Goal: Download file/media

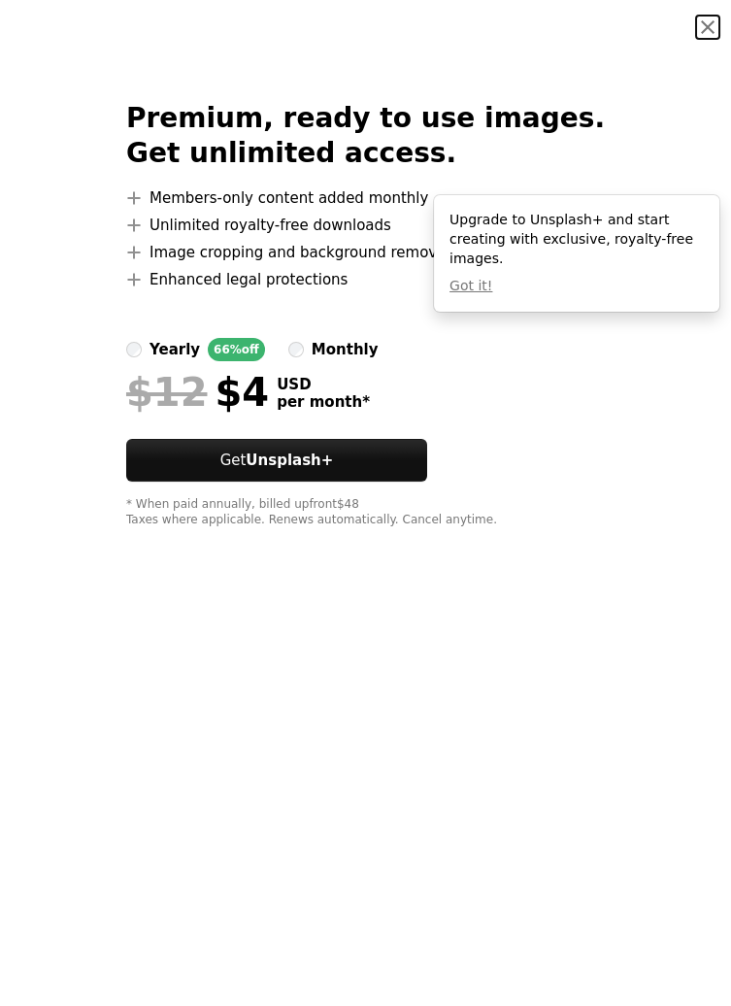
click at [704, 31] on button "An X shape" at bounding box center [707, 27] width 23 height 23
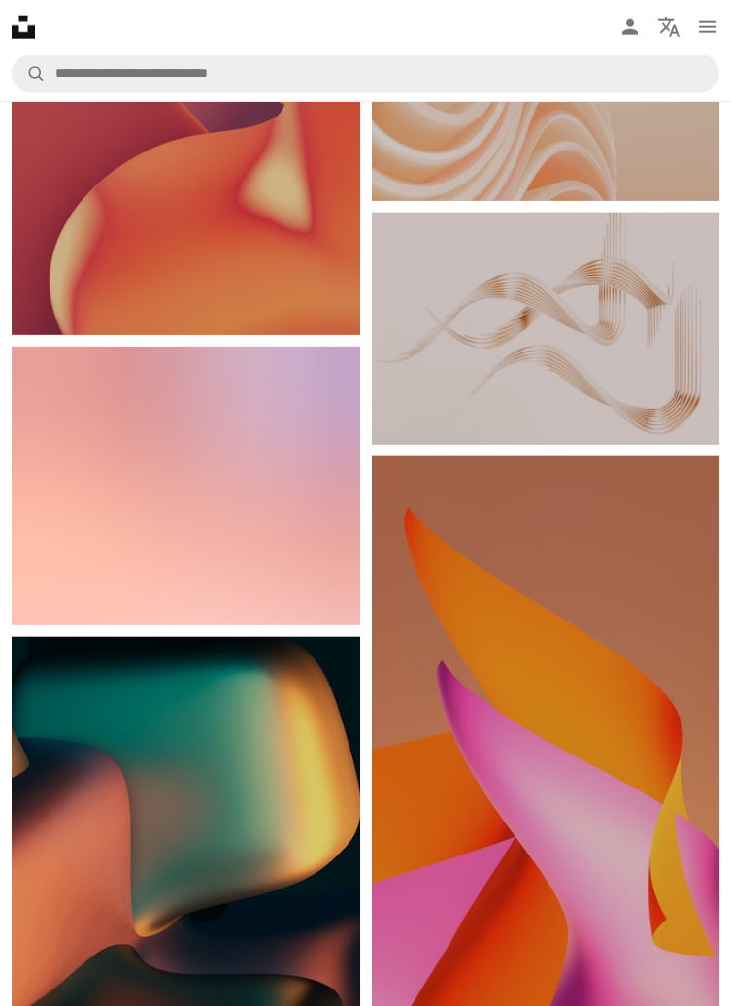
scroll to position [8577, 0]
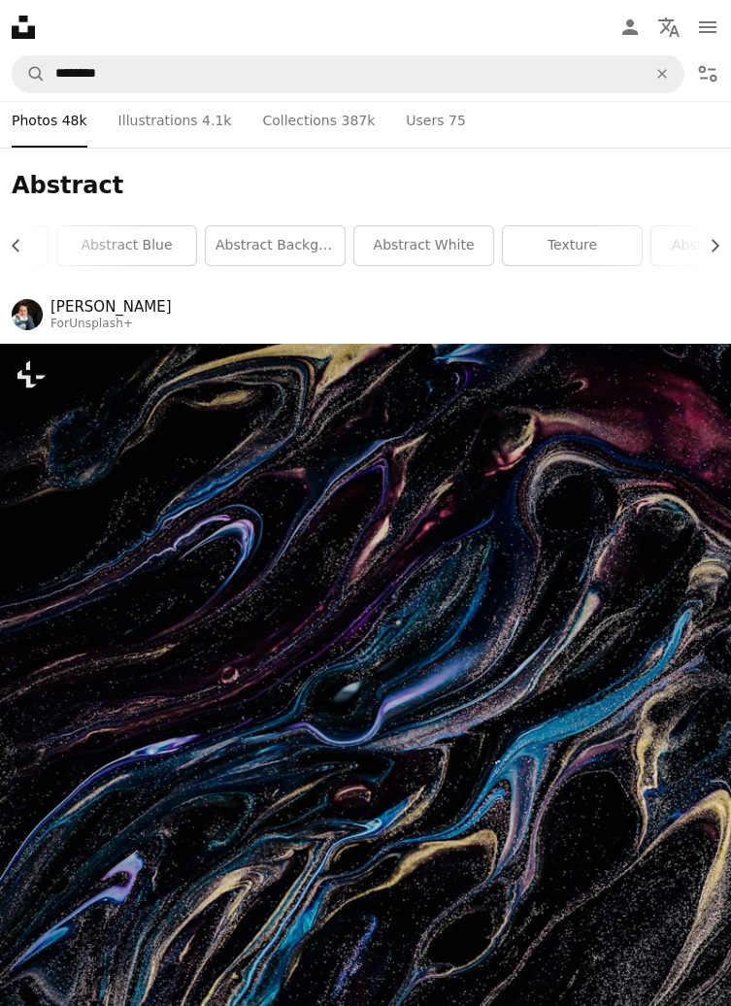
scroll to position [0, 267]
click at [440, 238] on link "abstract white" at bounding box center [409, 245] width 139 height 39
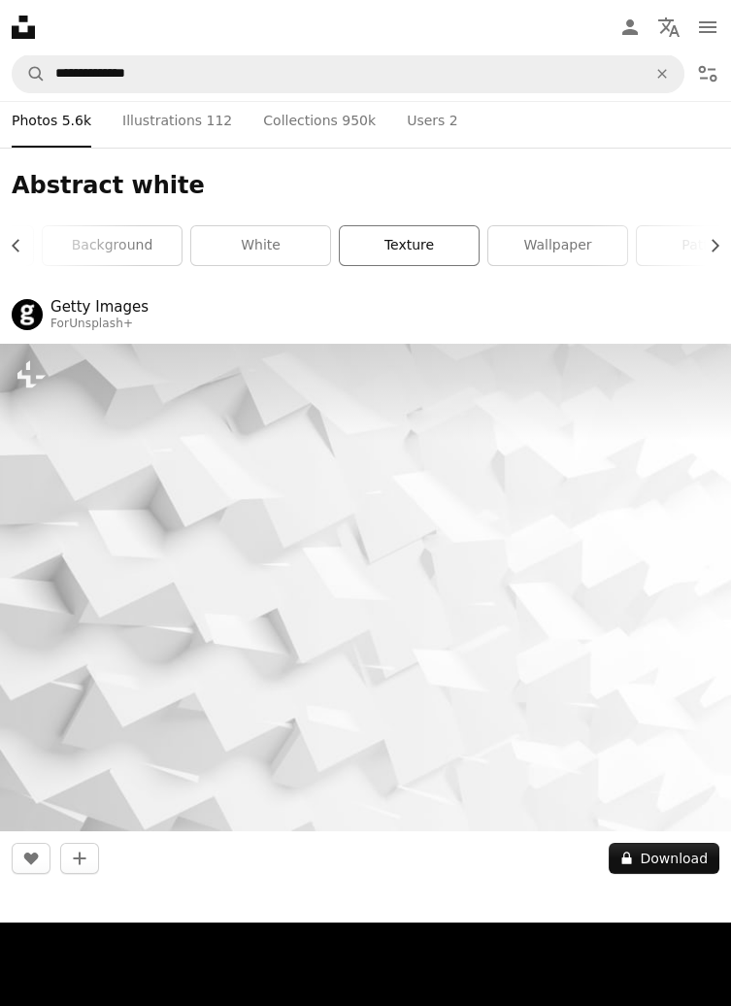
click at [439, 228] on link "texture" at bounding box center [409, 245] width 139 height 39
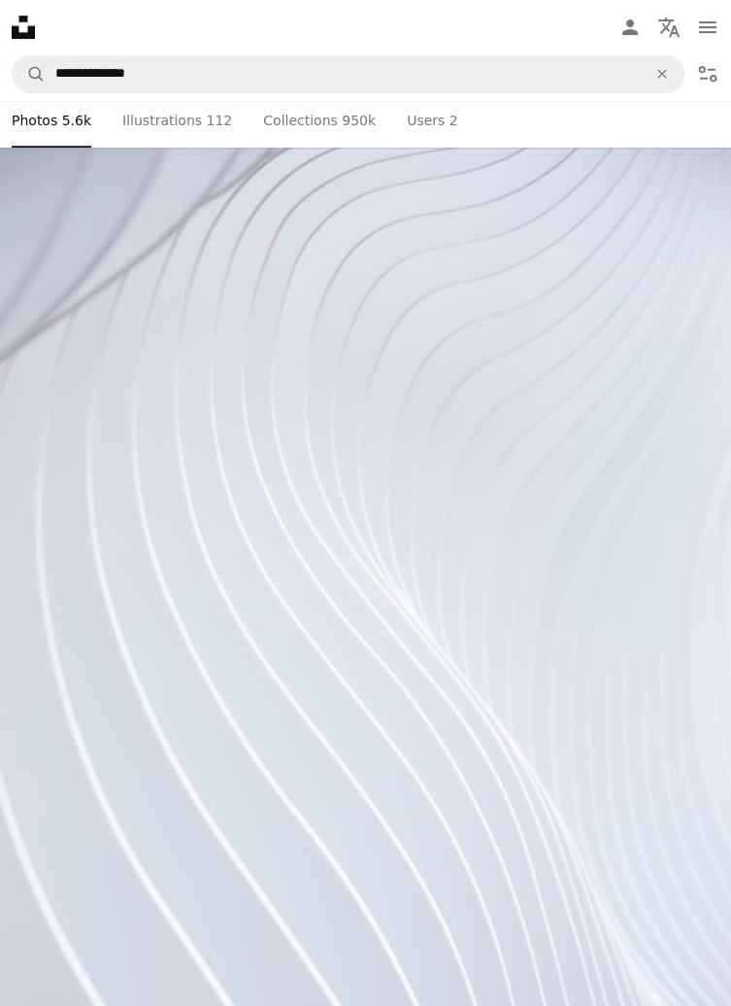
scroll to position [1782, 0]
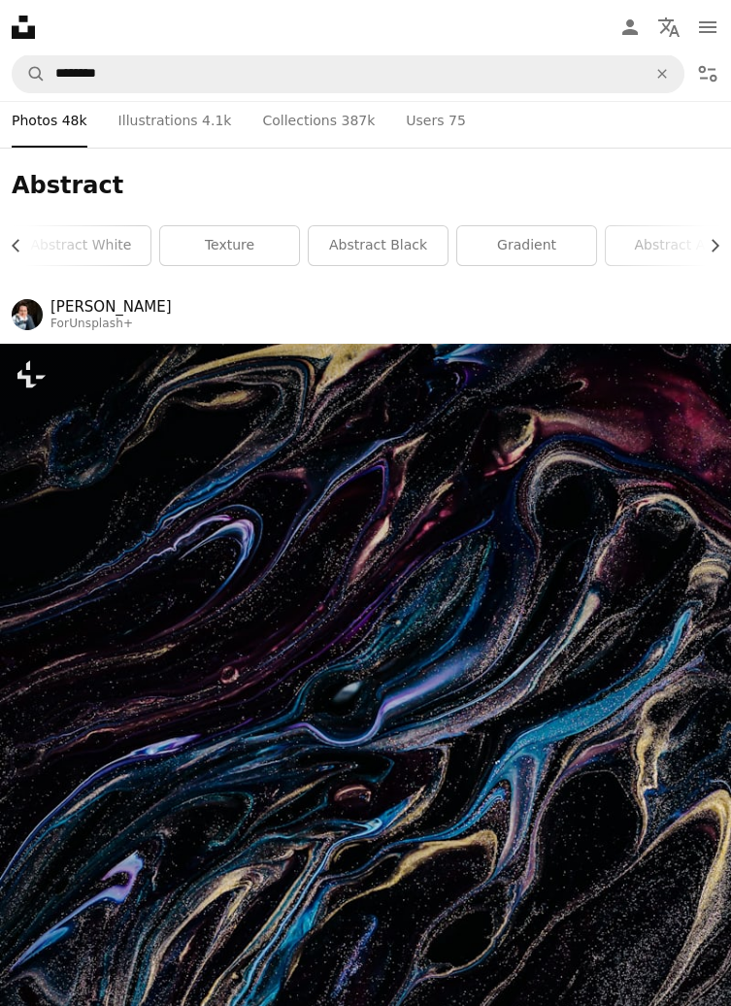
scroll to position [0, 598]
click at [558, 244] on link "gradient" at bounding box center [524, 245] width 139 height 39
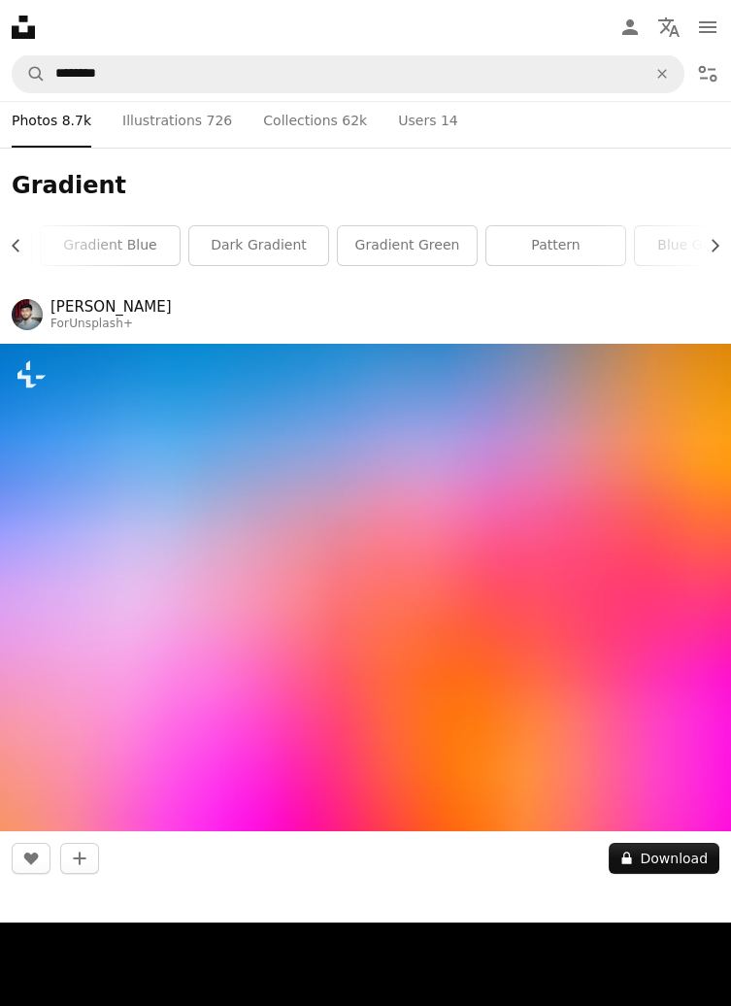
scroll to position [0, 725]
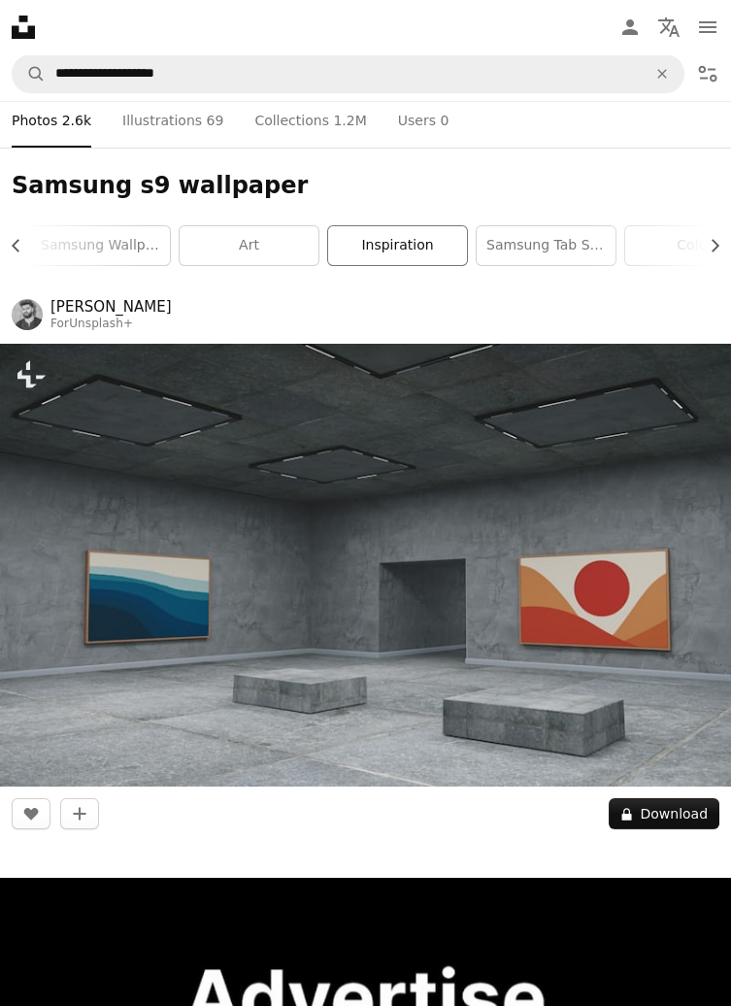
click at [440, 253] on link "inspiration" at bounding box center [397, 245] width 139 height 39
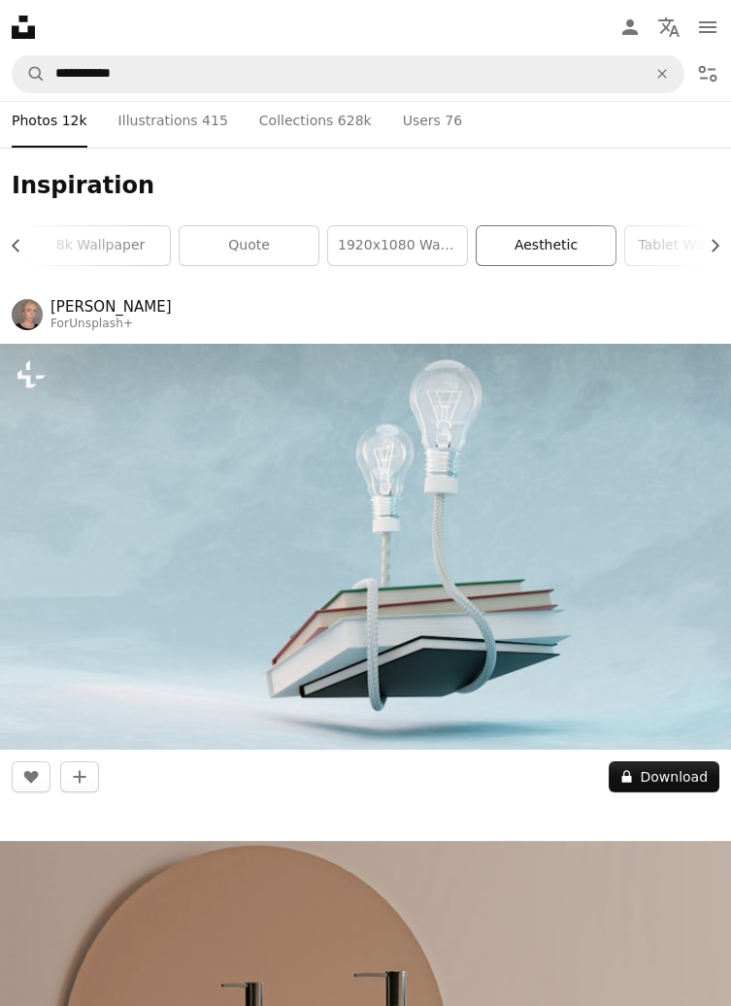
click at [573, 263] on link "aesthetic" at bounding box center [546, 245] width 139 height 39
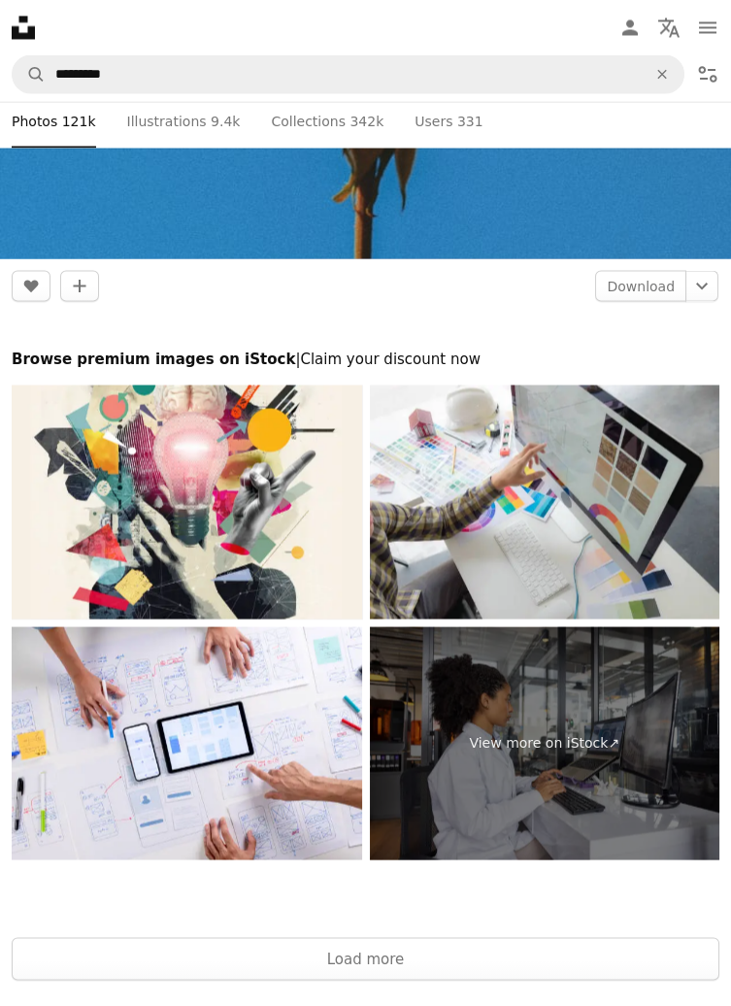
scroll to position [18585, 0]
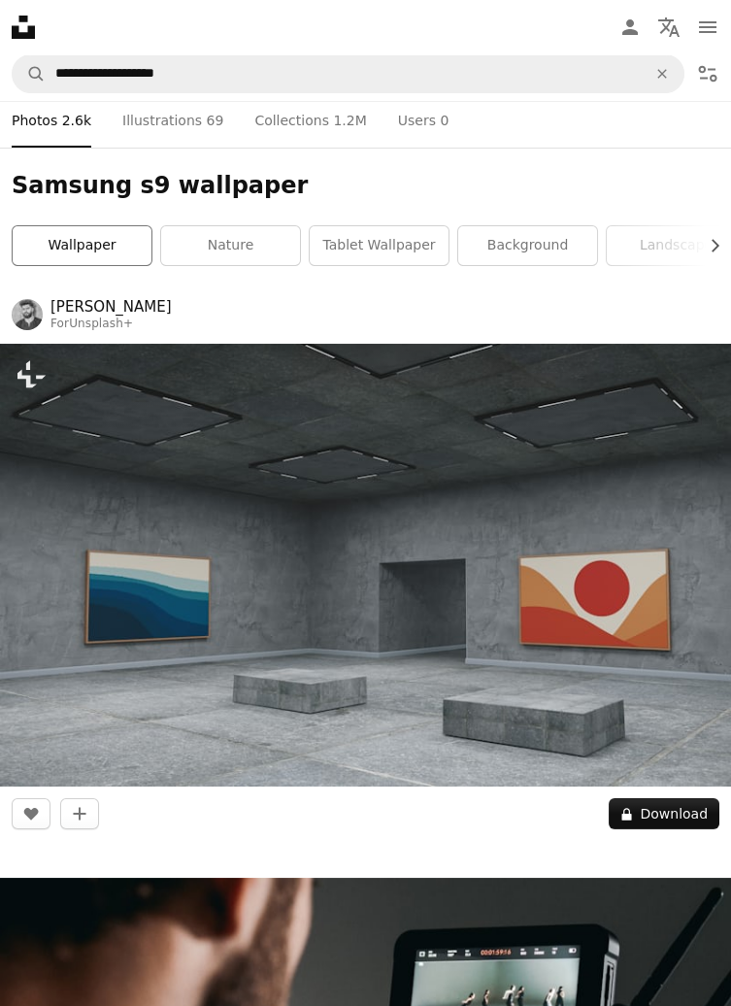
click at [110, 230] on link "wallpaper" at bounding box center [82, 245] width 139 height 39
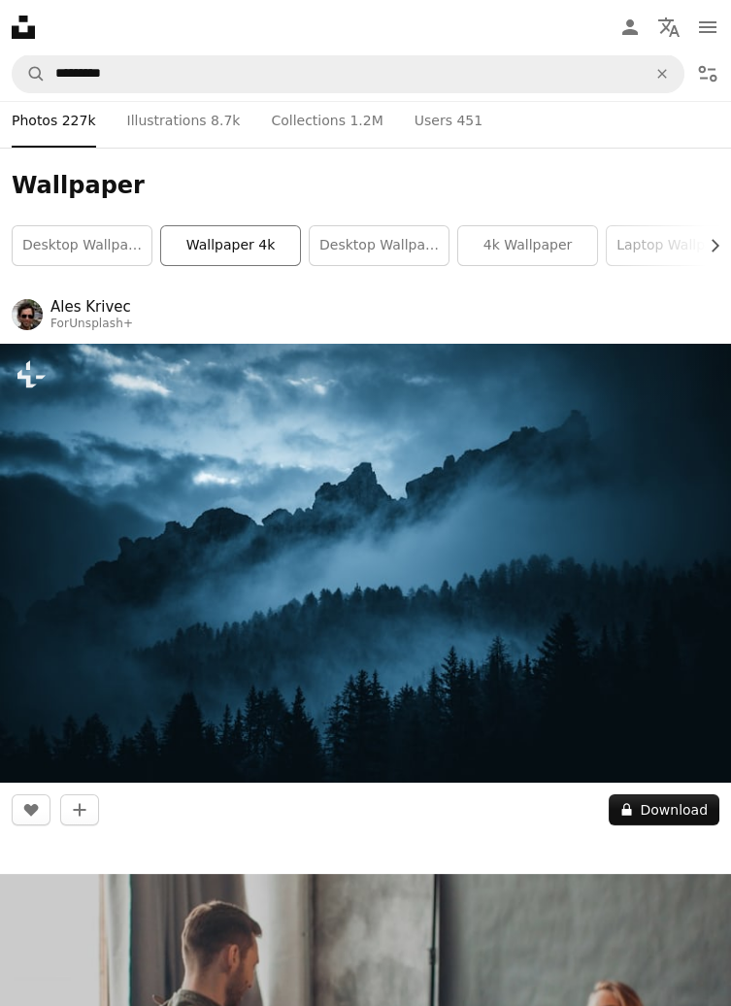
click at [220, 236] on link "wallpaper 4k" at bounding box center [230, 245] width 139 height 39
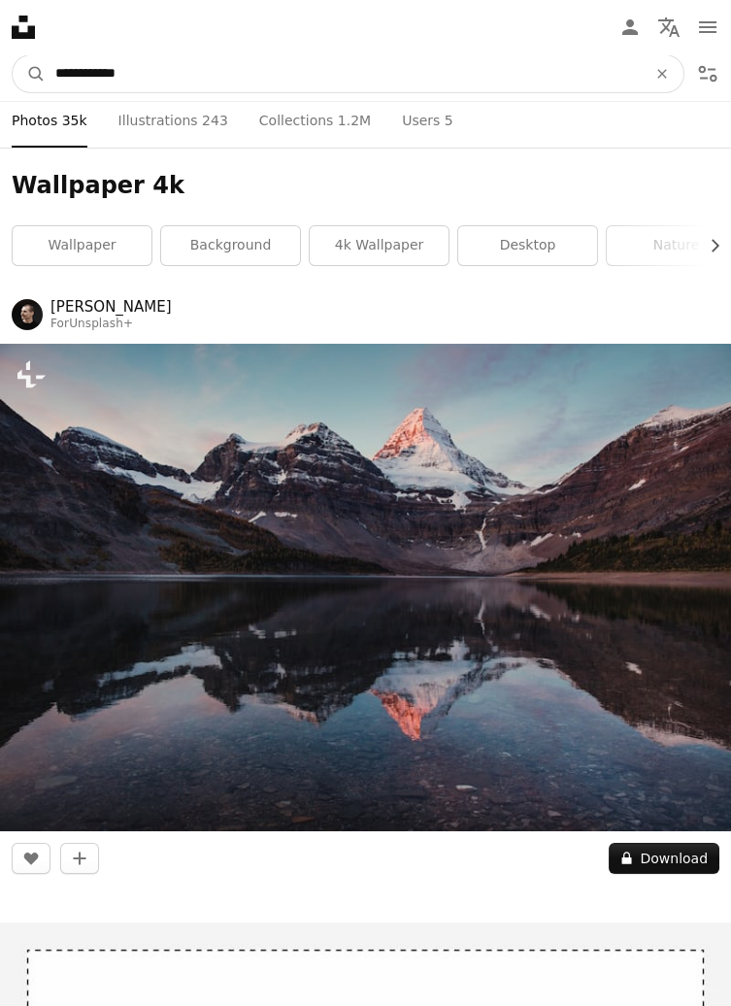
click at [171, 59] on input "**********" at bounding box center [343, 73] width 595 height 37
type input "**********"
click button "A magnifying glass" at bounding box center [29, 73] width 33 height 37
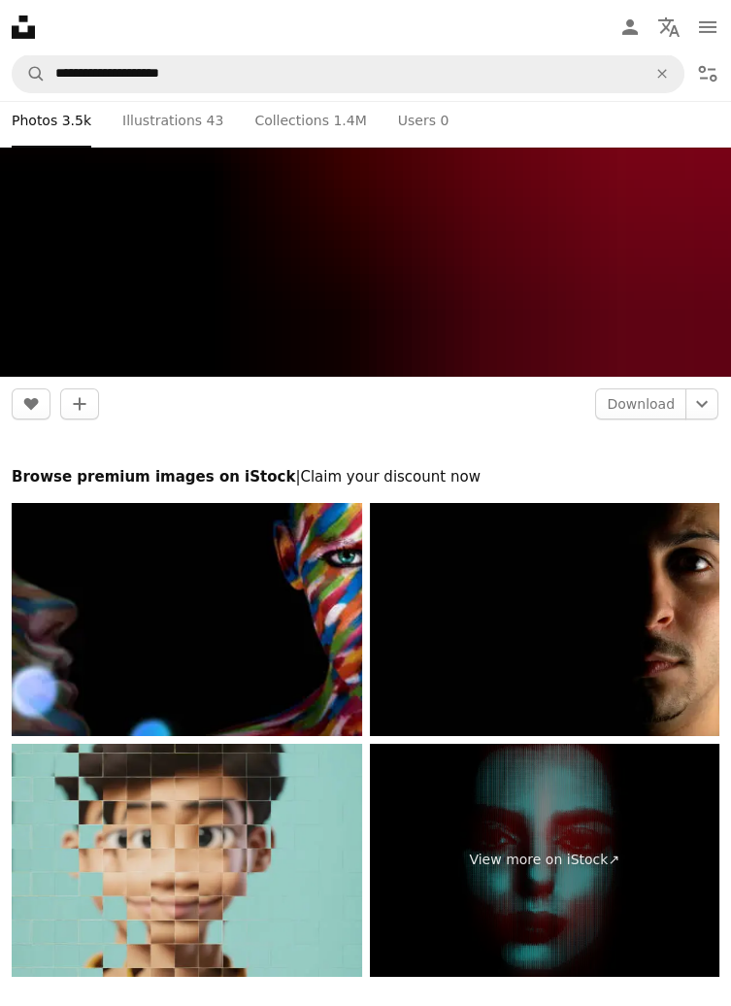
scroll to position [23812, 0]
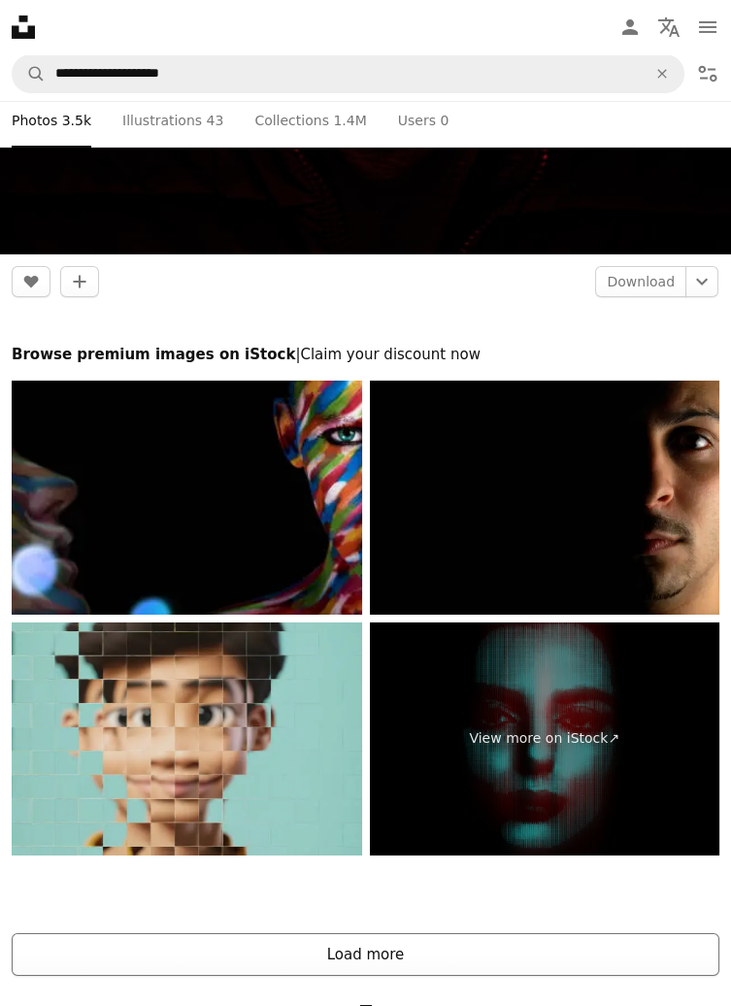
click at [647, 952] on button "Load more" at bounding box center [366, 954] width 708 height 43
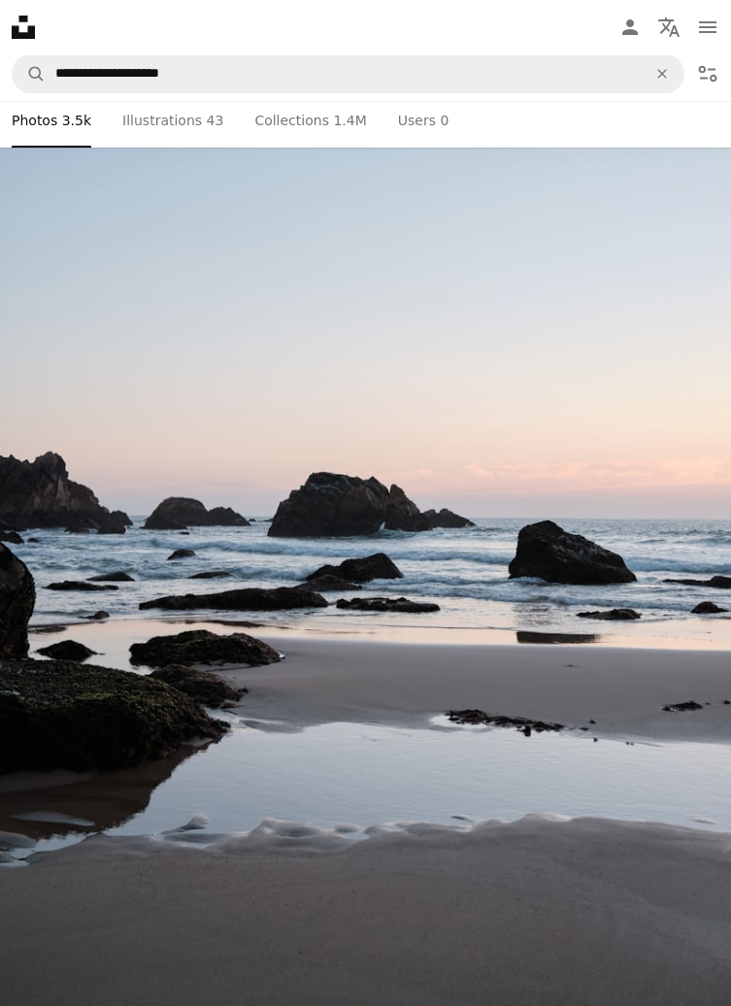
scroll to position [0, 0]
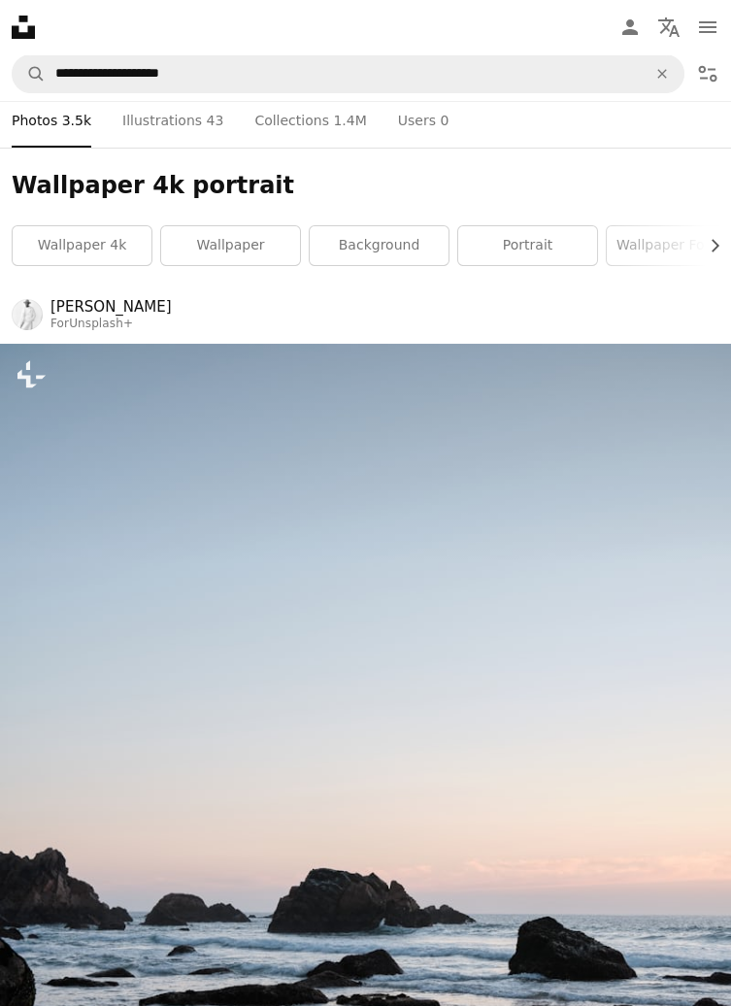
click at [16, 25] on icon at bounding box center [23, 27] width 23 height 23
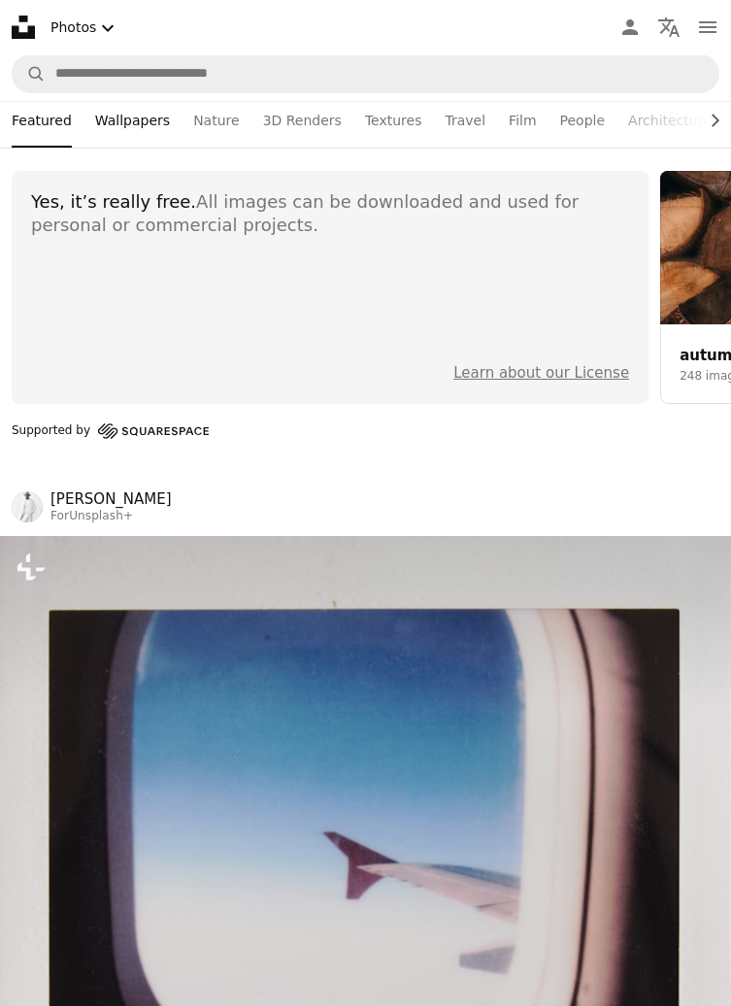
click at [125, 112] on link "Wallpapers" at bounding box center [132, 120] width 75 height 54
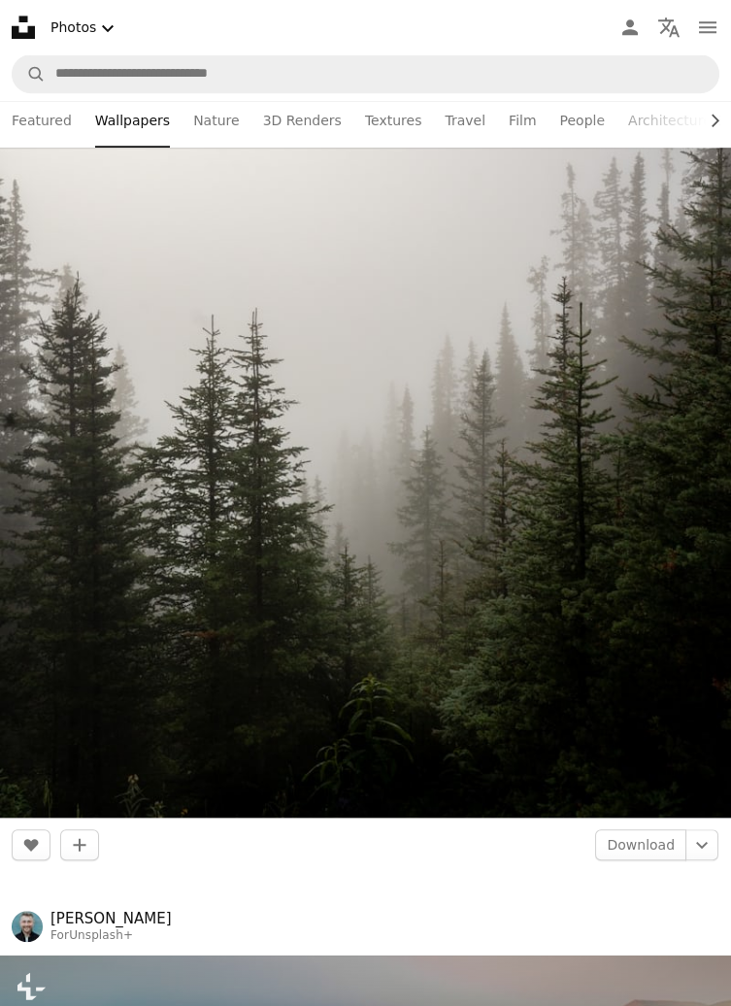
scroll to position [2787, 0]
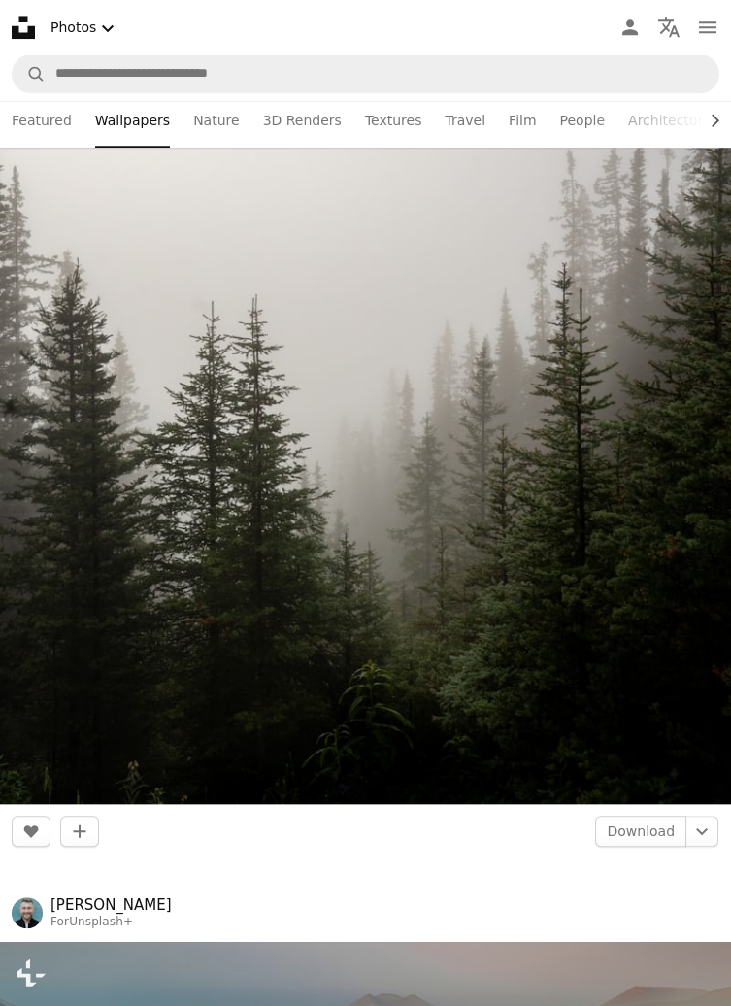
click at [116, 426] on img at bounding box center [365, 256] width 731 height 1098
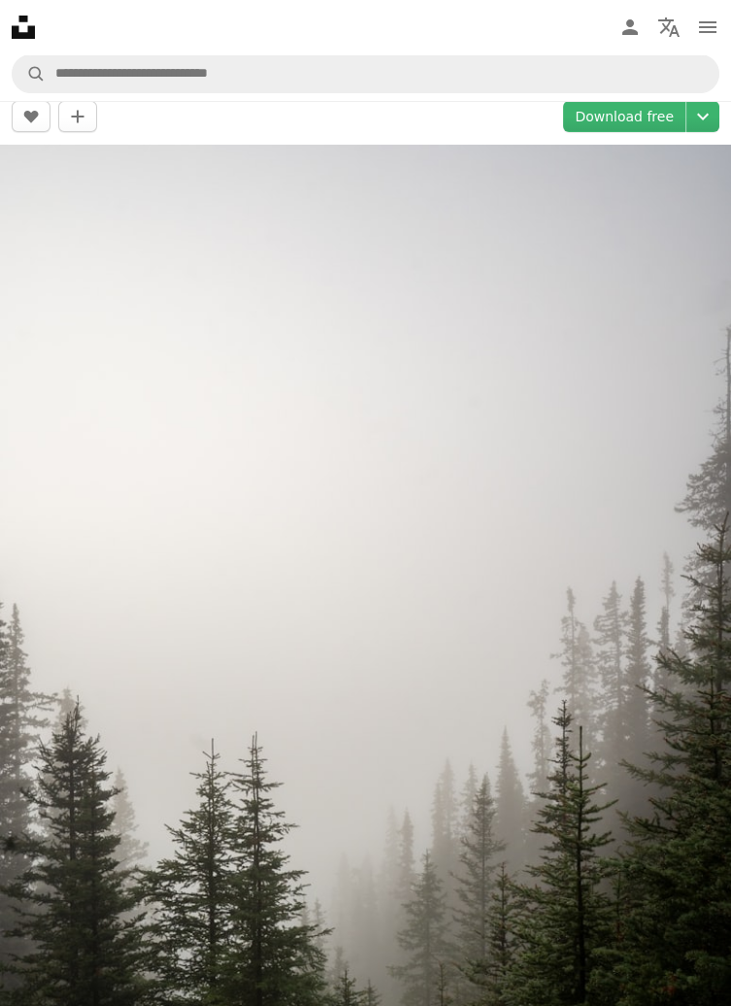
scroll to position [54, 0]
click at [625, 131] on link "Download free" at bounding box center [624, 117] width 122 height 31
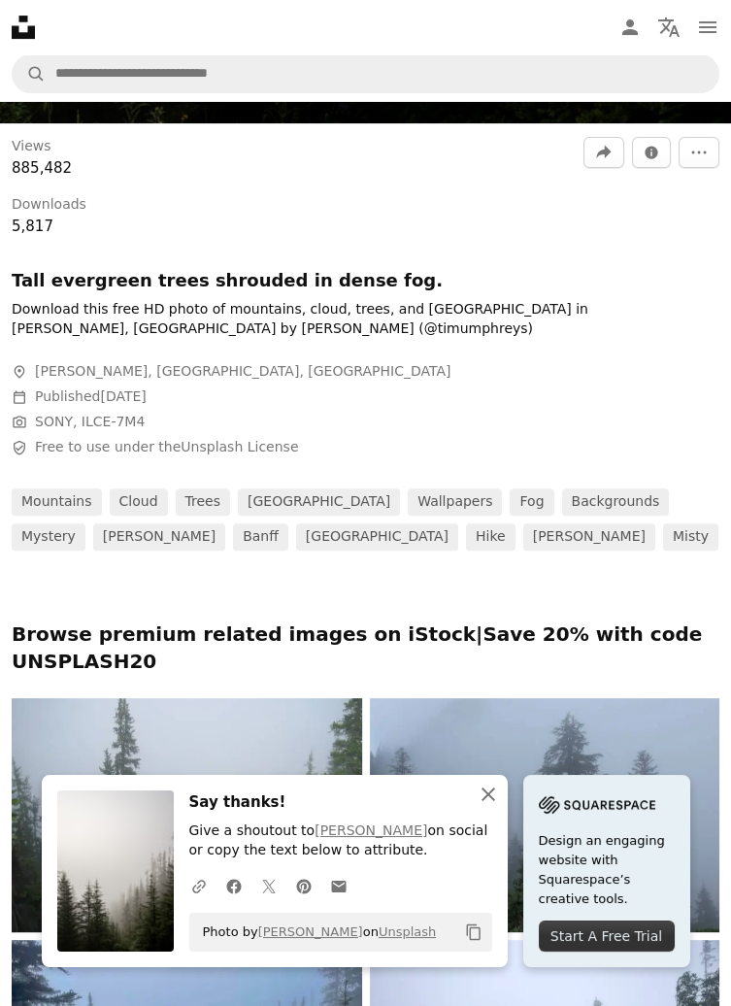
click at [489, 791] on icon "An X shape" at bounding box center [488, 794] width 23 height 23
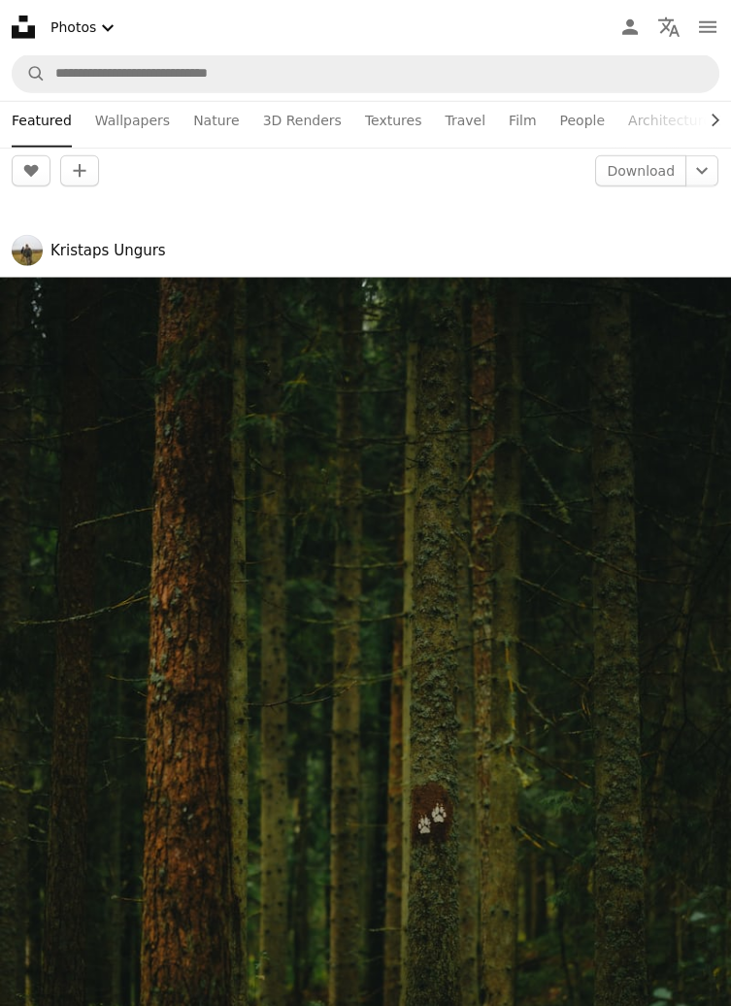
scroll to position [20201, 0]
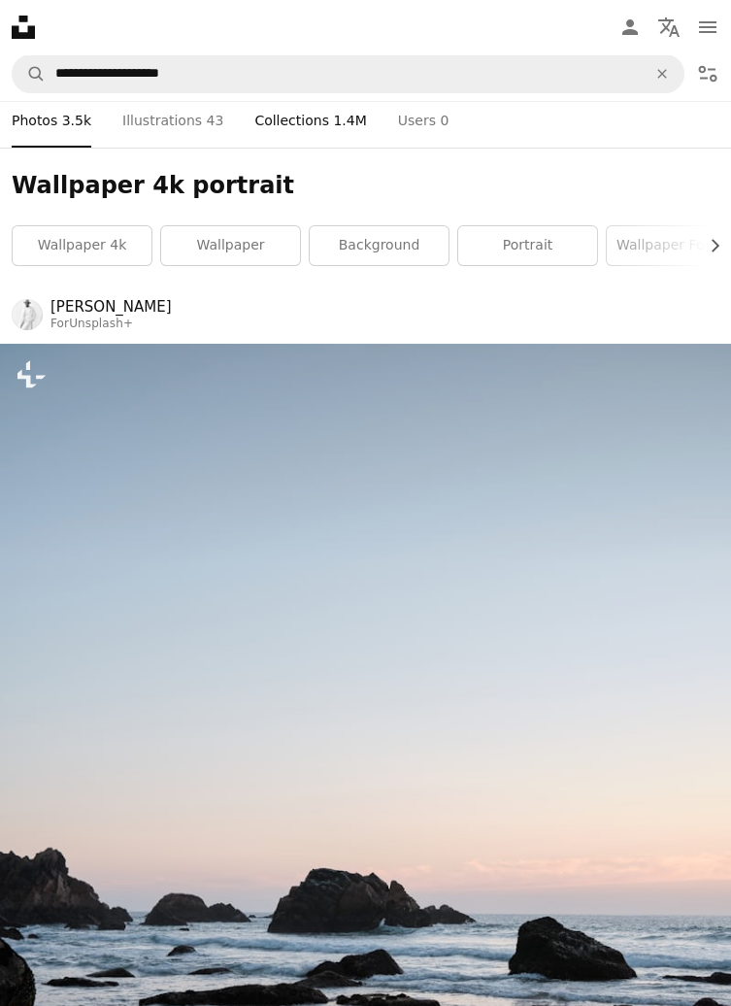
click at [286, 121] on link "A stack of folders Collections 1.4M" at bounding box center [310, 120] width 112 height 54
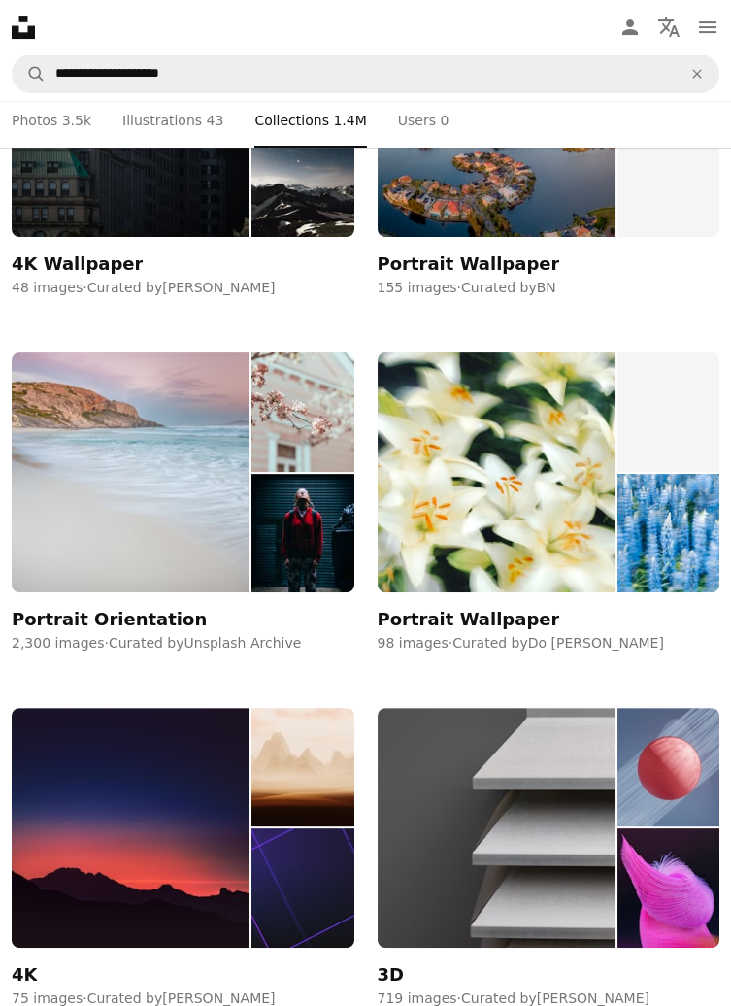
scroll to position [1011, 0]
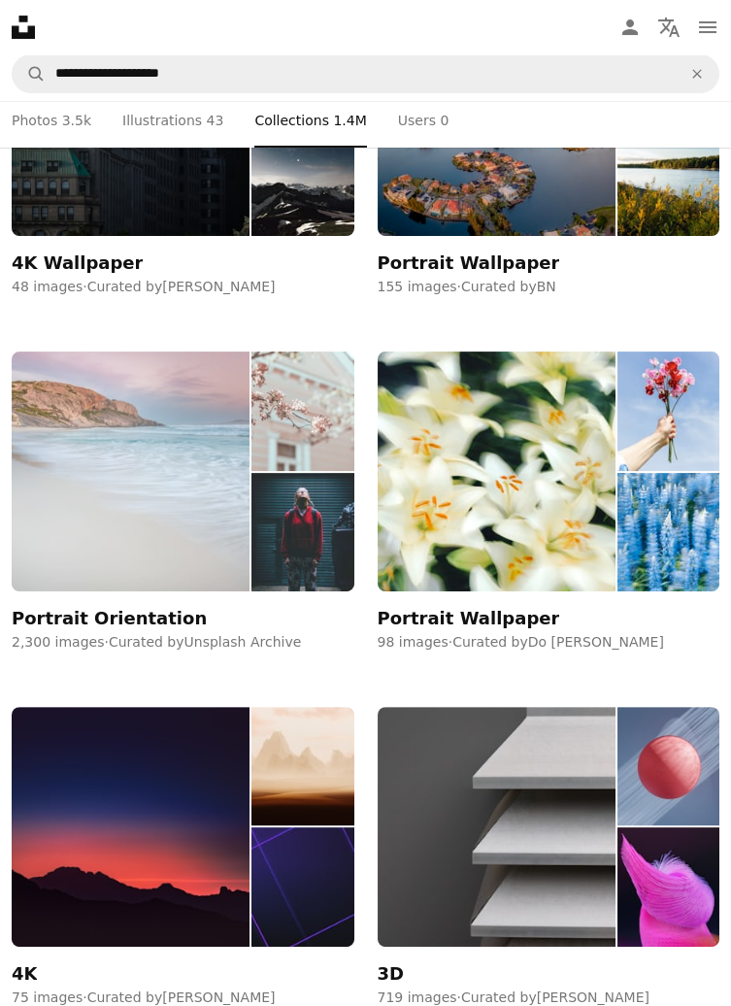
click at [102, 550] on img at bounding box center [131, 472] width 238 height 240
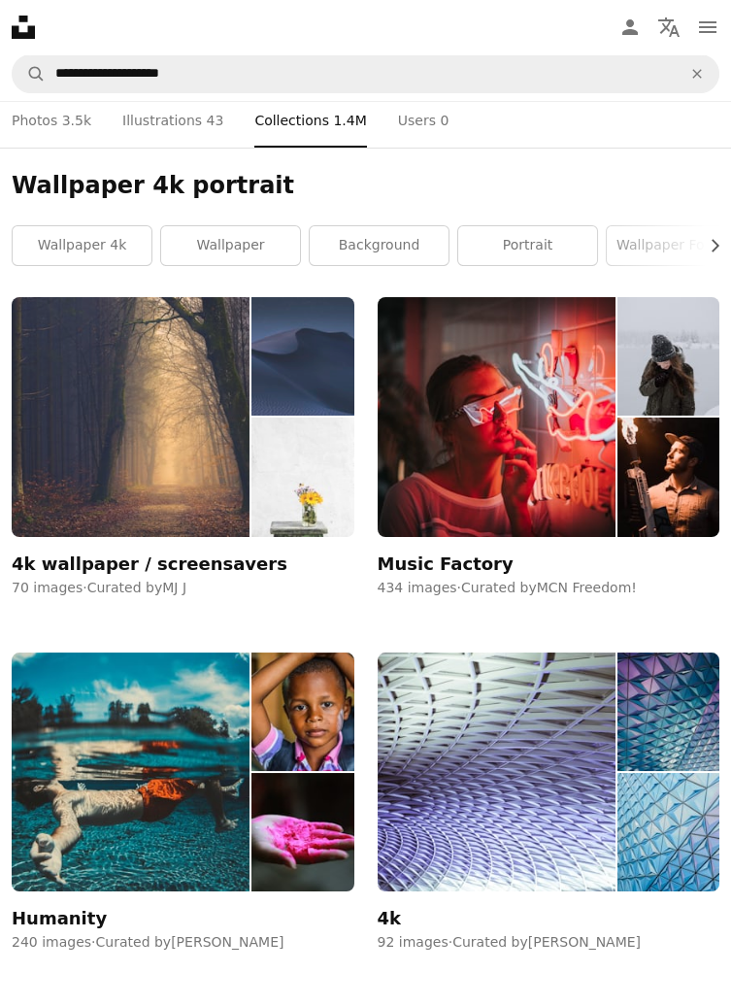
click at [83, 476] on img at bounding box center [131, 417] width 238 height 240
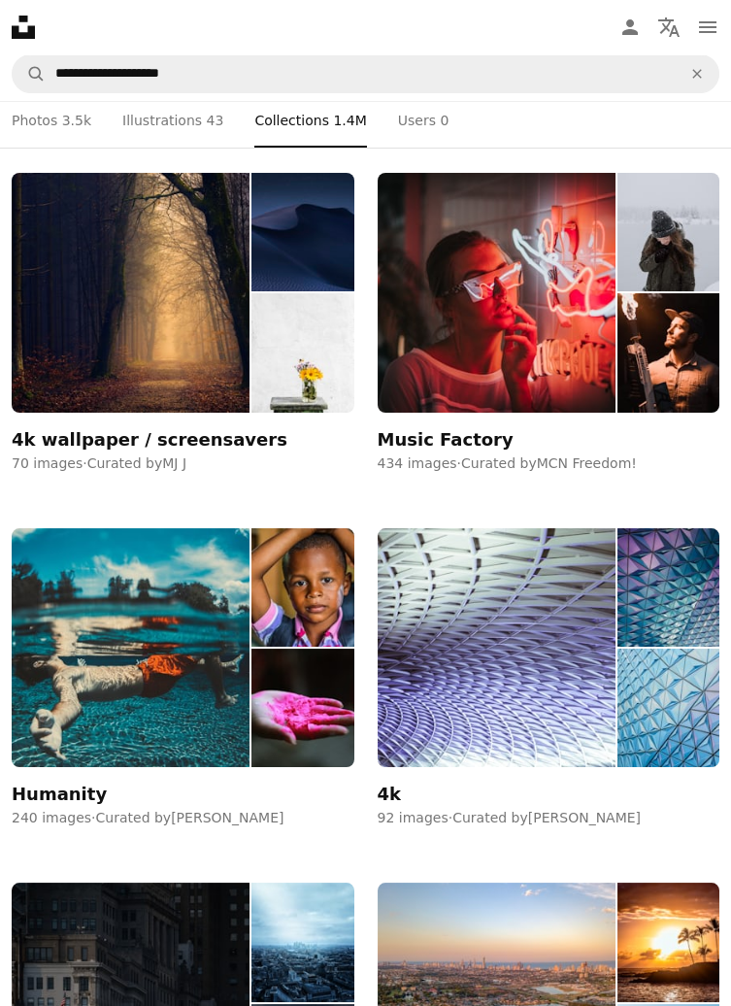
scroll to position [130, 0]
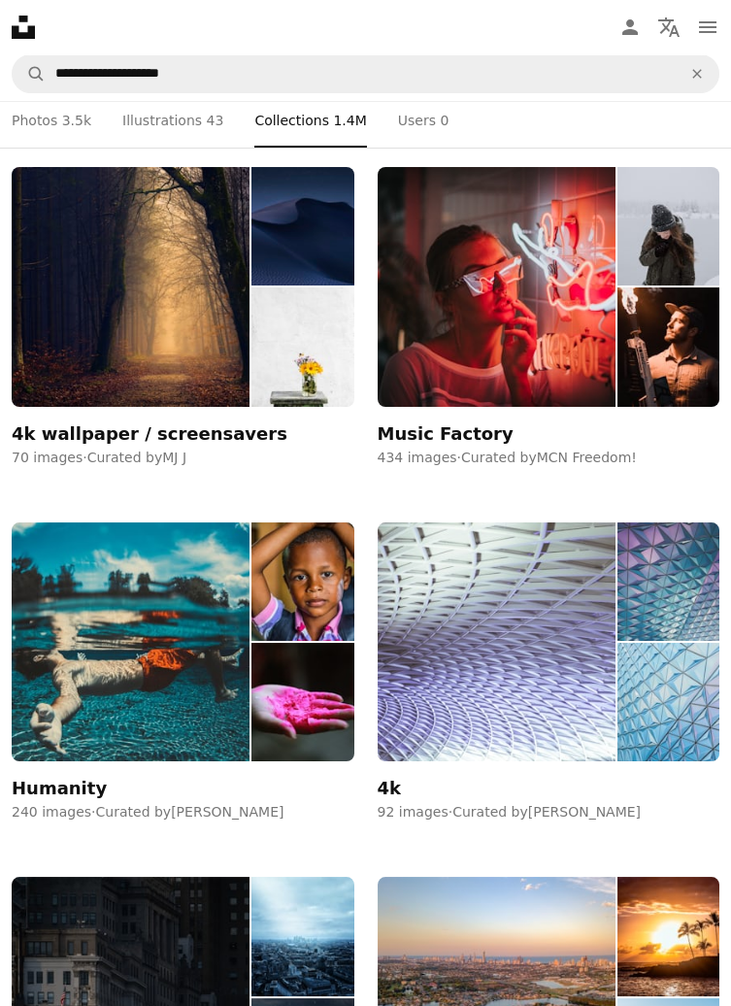
click at [554, 679] on img at bounding box center [497, 643] width 238 height 240
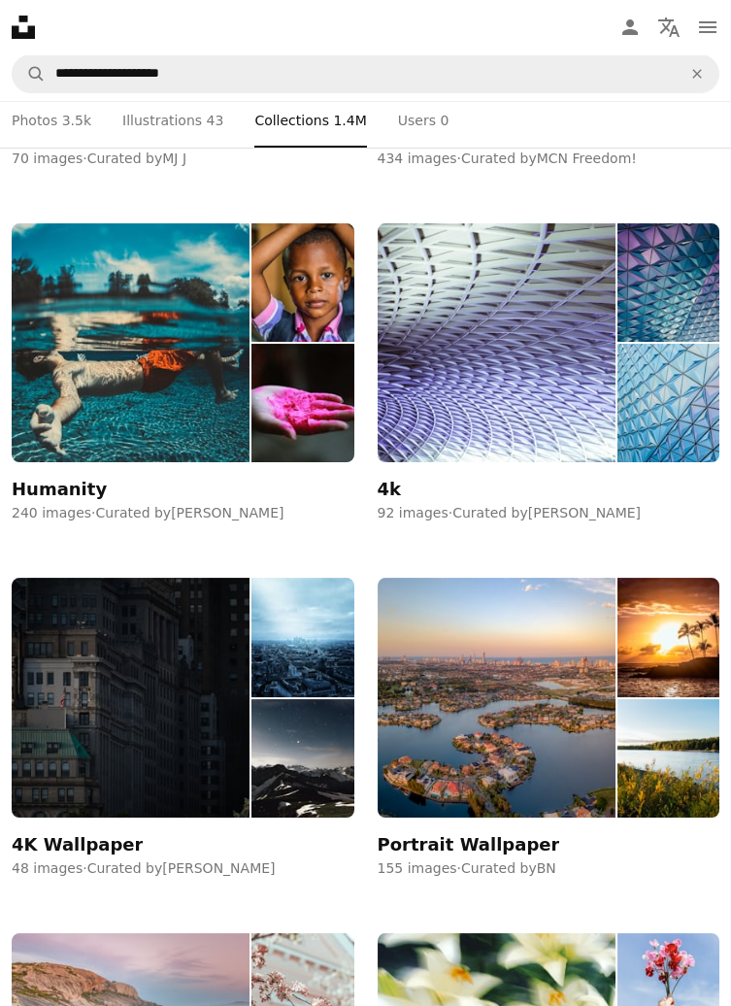
scroll to position [427, 0]
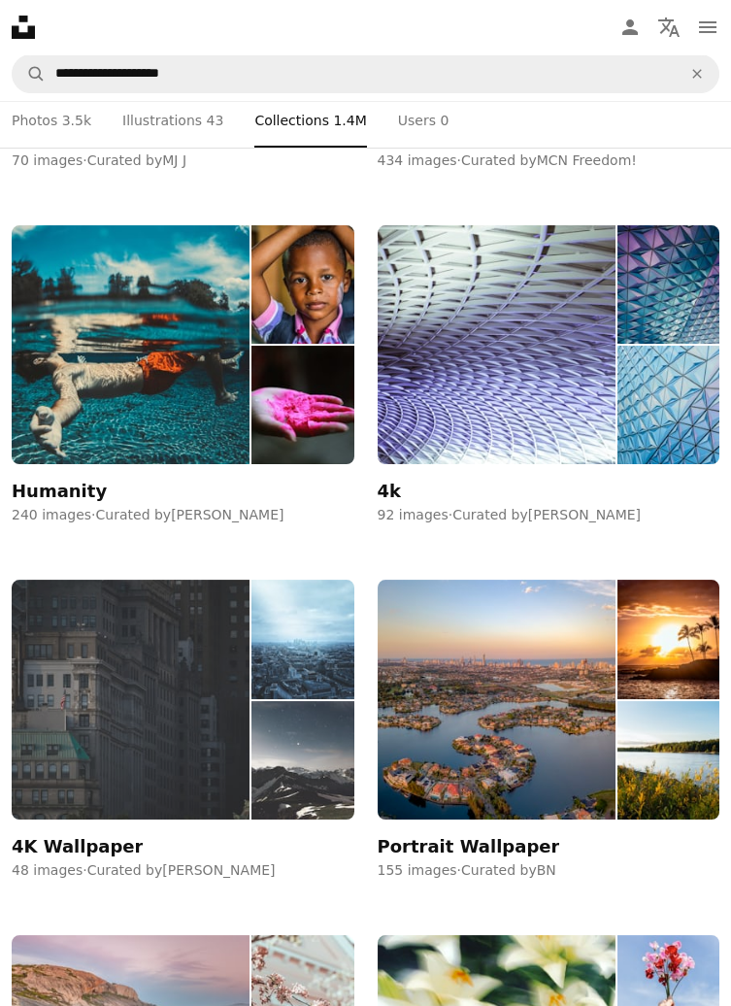
click at [94, 693] on img at bounding box center [131, 700] width 238 height 240
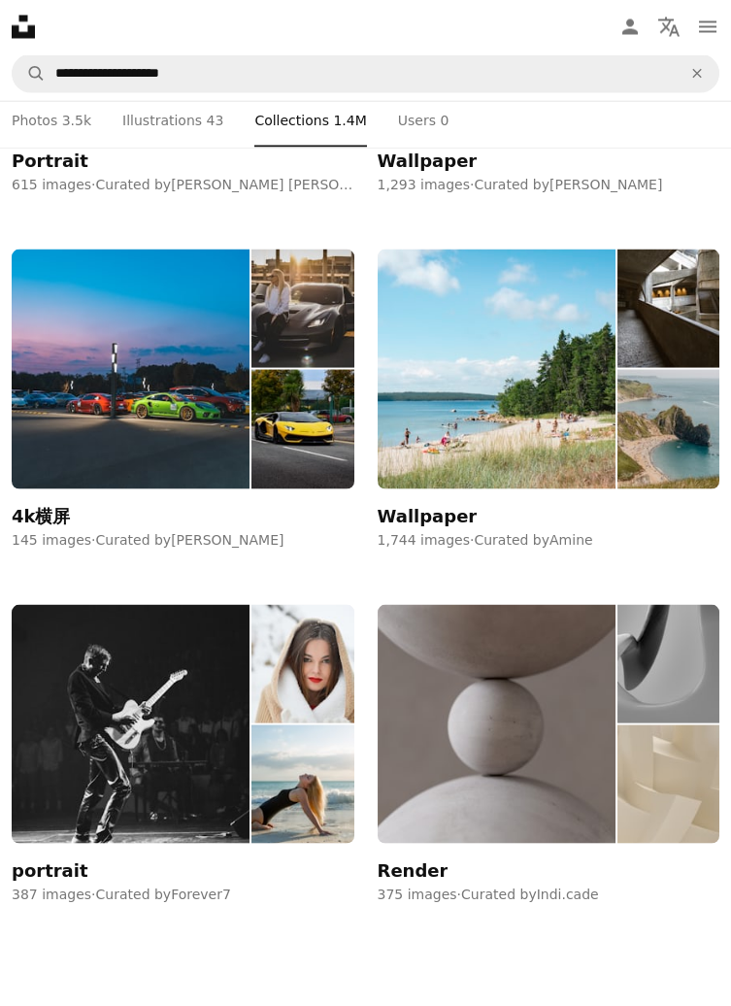
scroll to position [427, 0]
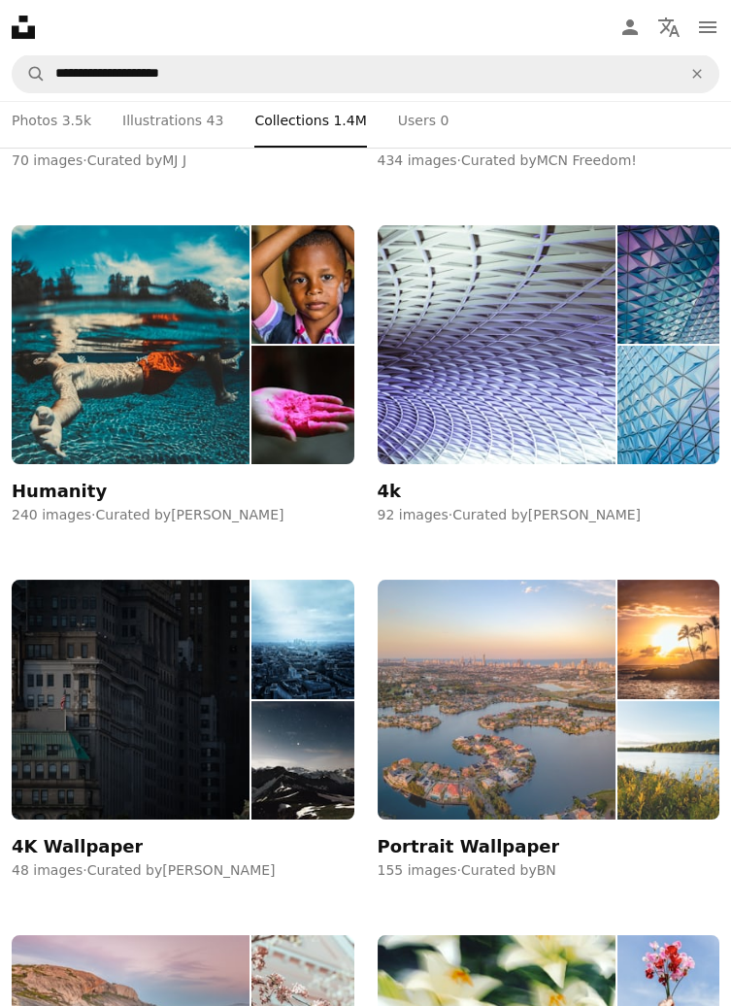
click at [608, 751] on img at bounding box center [497, 700] width 238 height 240
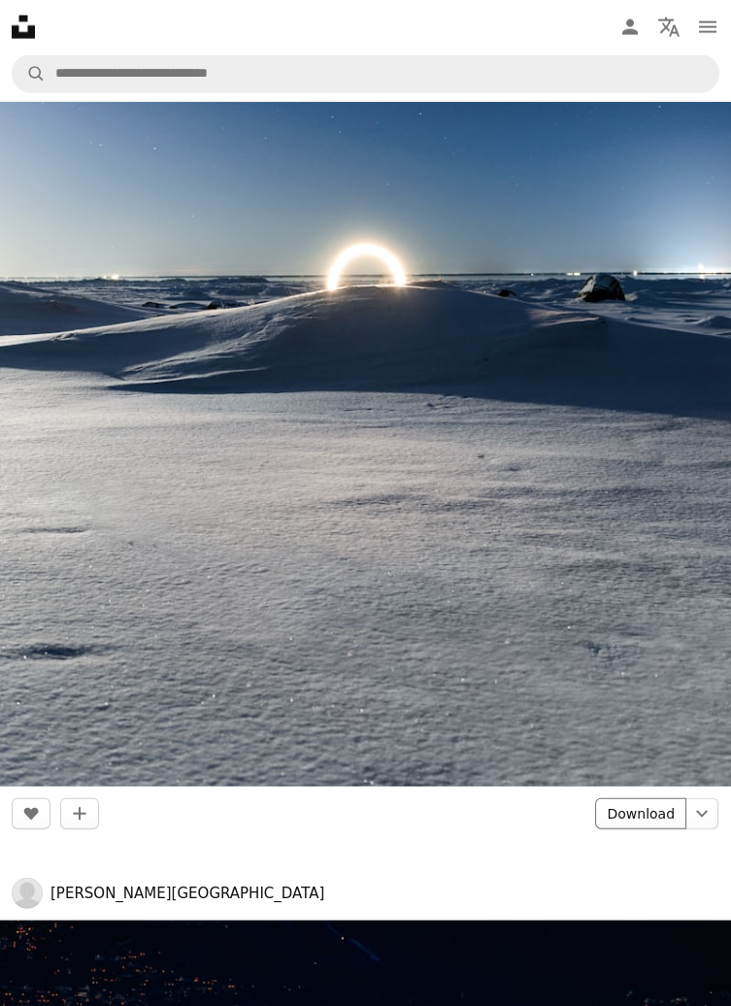
click at [649, 817] on link "Download" at bounding box center [640, 813] width 91 height 31
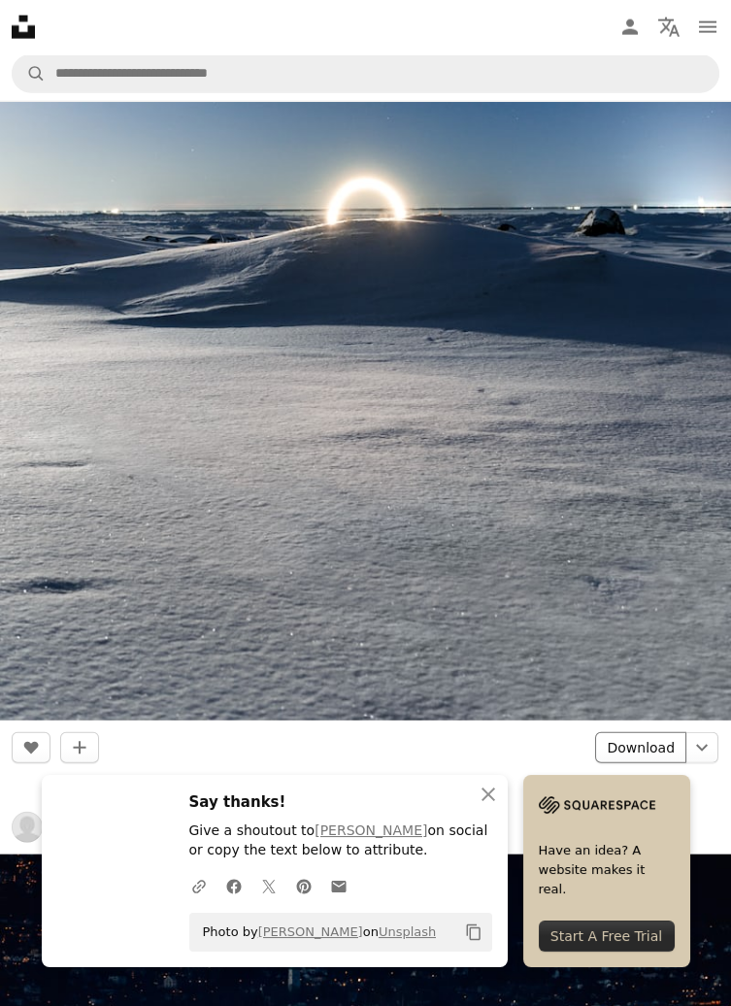
scroll to position [8100, 0]
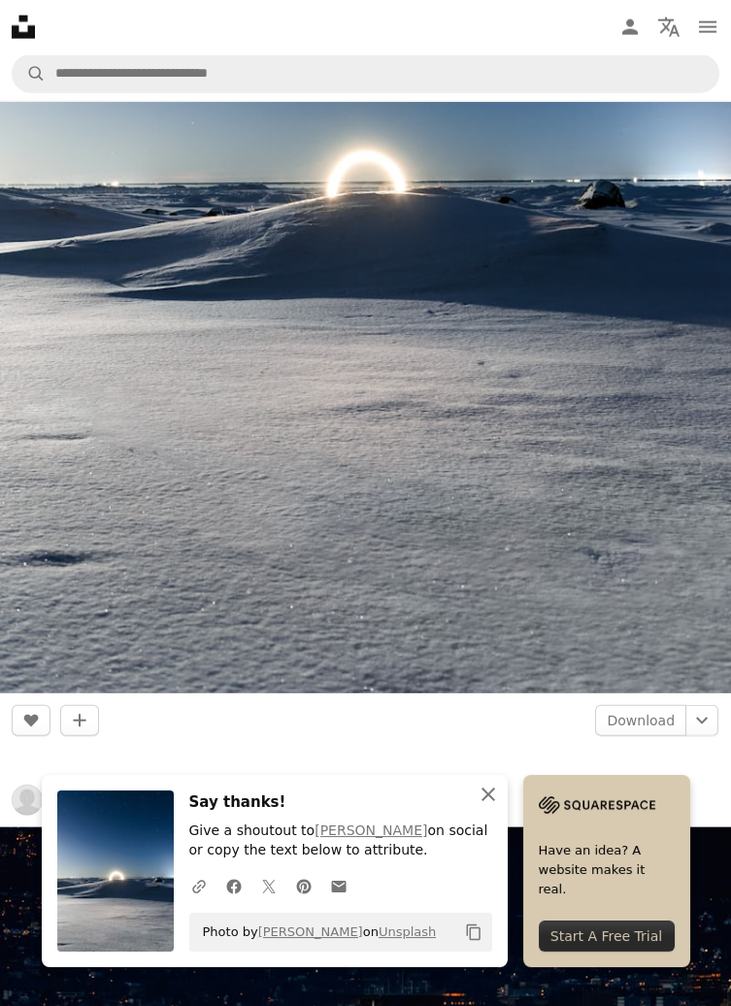
click at [488, 792] on icon "An X shape" at bounding box center [488, 794] width 23 height 23
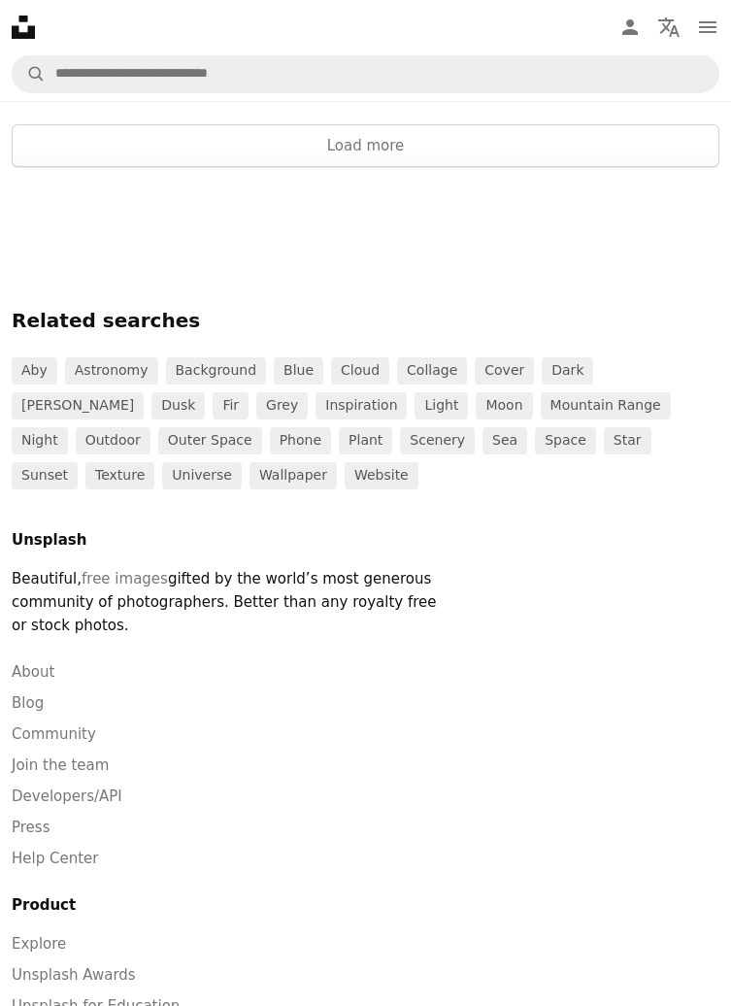
scroll to position [24426, 0]
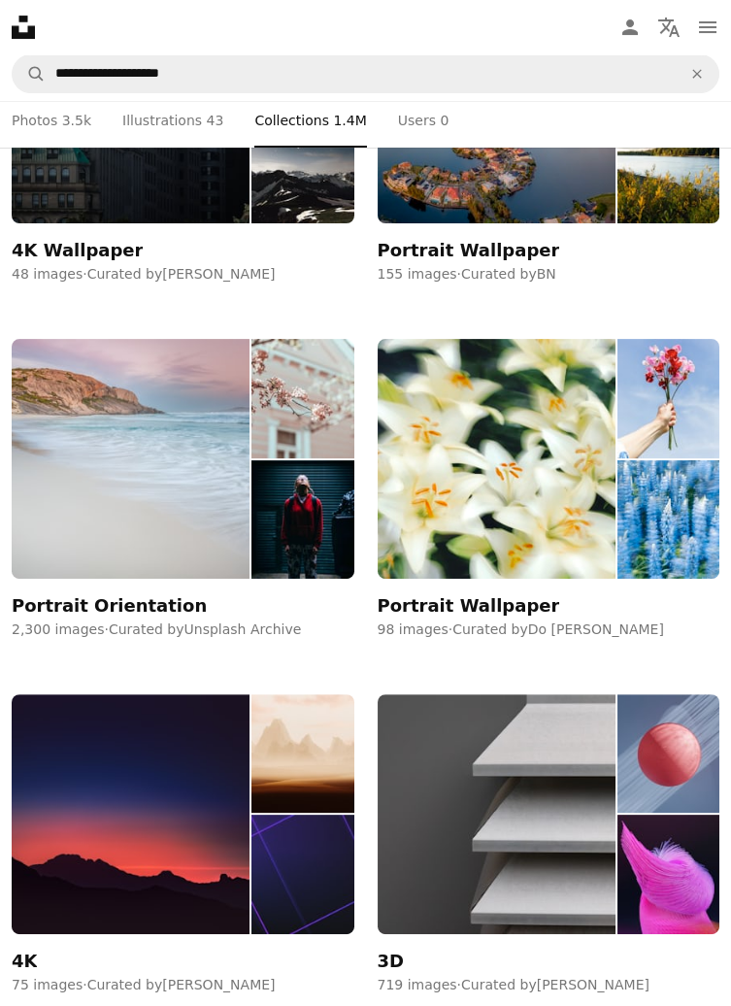
scroll to position [1031, 0]
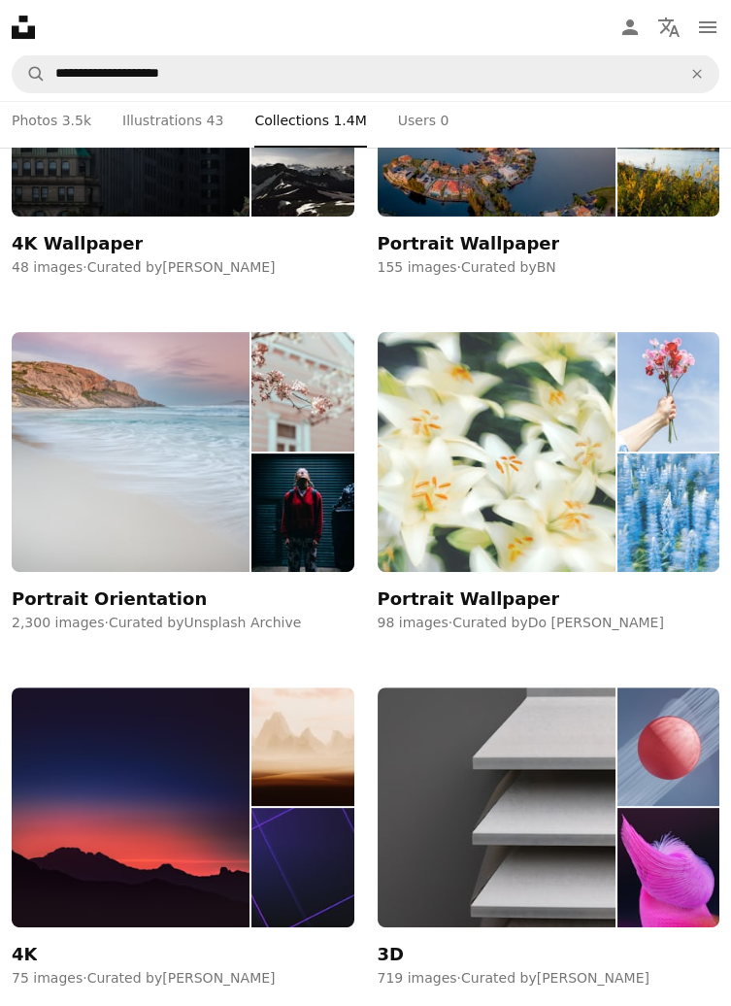
click at [586, 513] on img at bounding box center [497, 452] width 238 height 240
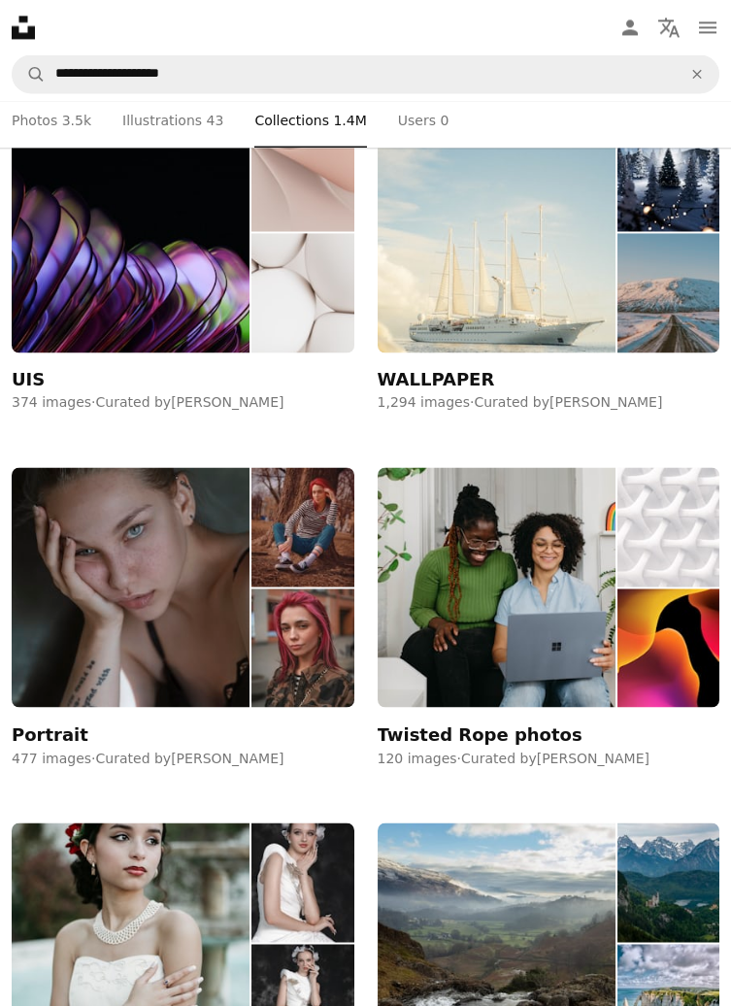
scroll to position [5509, 0]
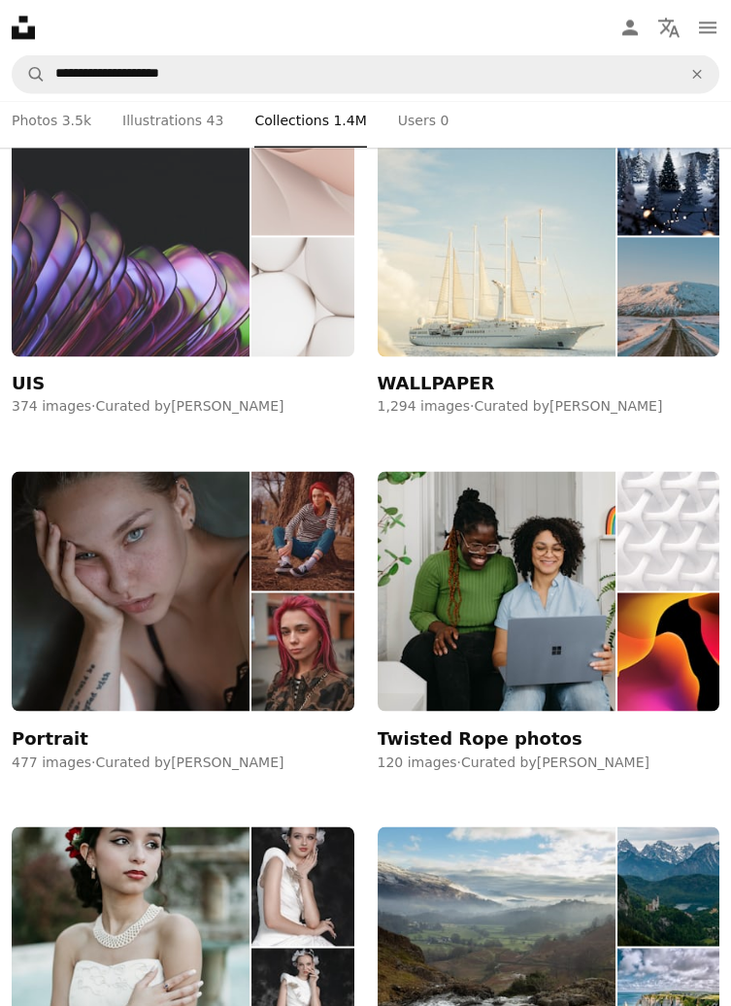
click at [63, 312] on img at bounding box center [131, 237] width 238 height 240
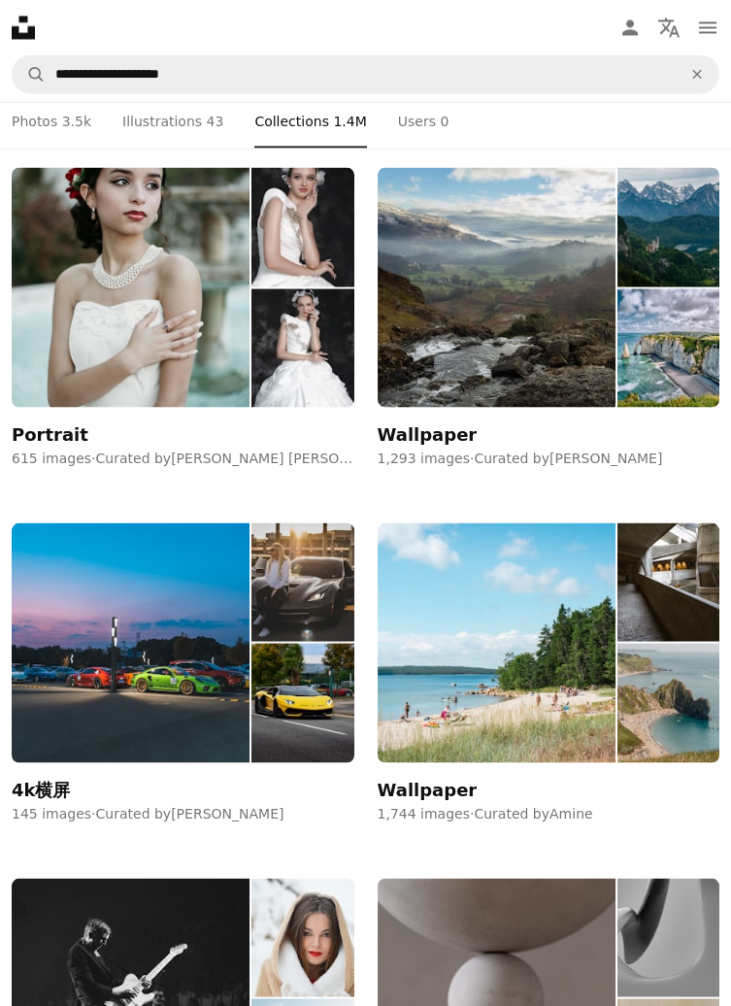
scroll to position [6194, 0]
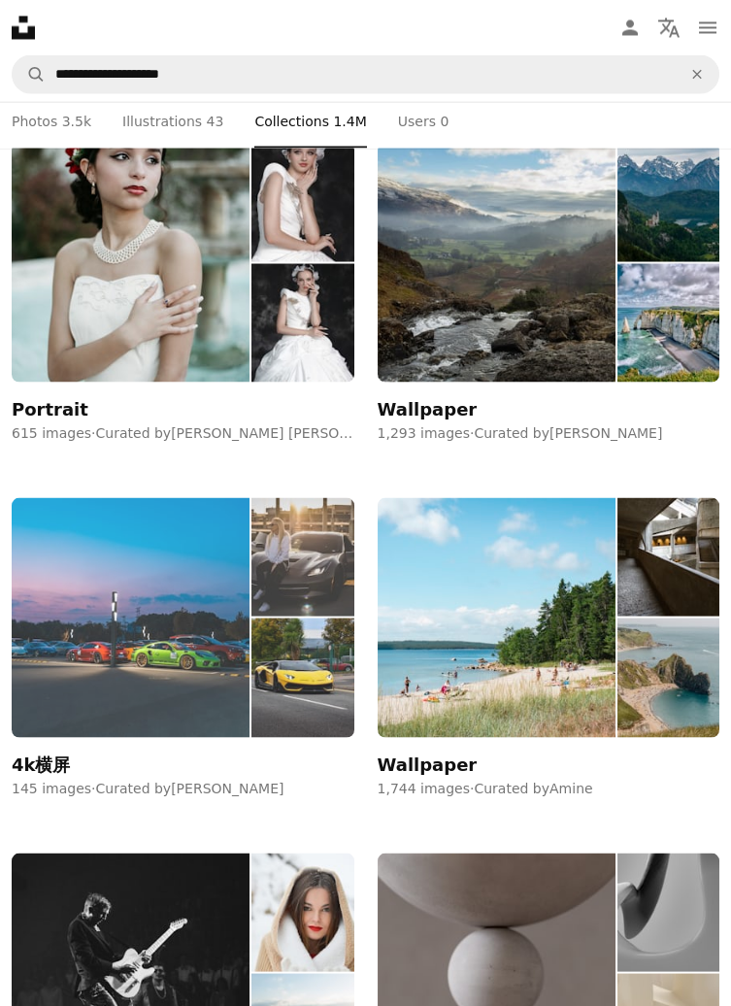
click at [72, 617] on img at bounding box center [131, 617] width 238 height 240
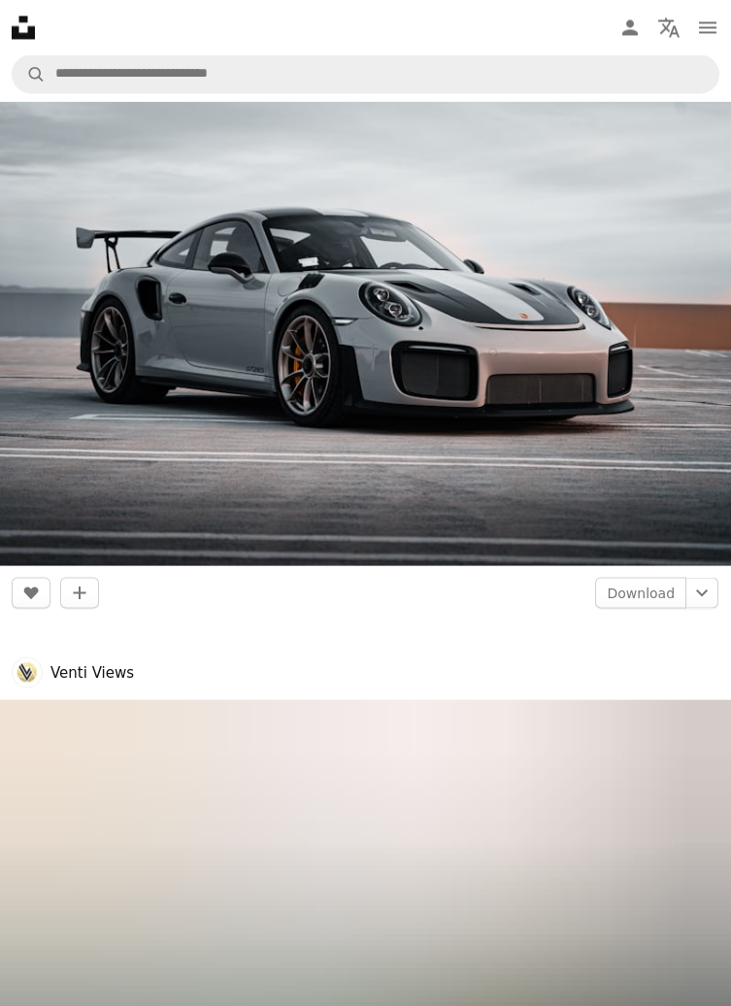
scroll to position [5901, 0]
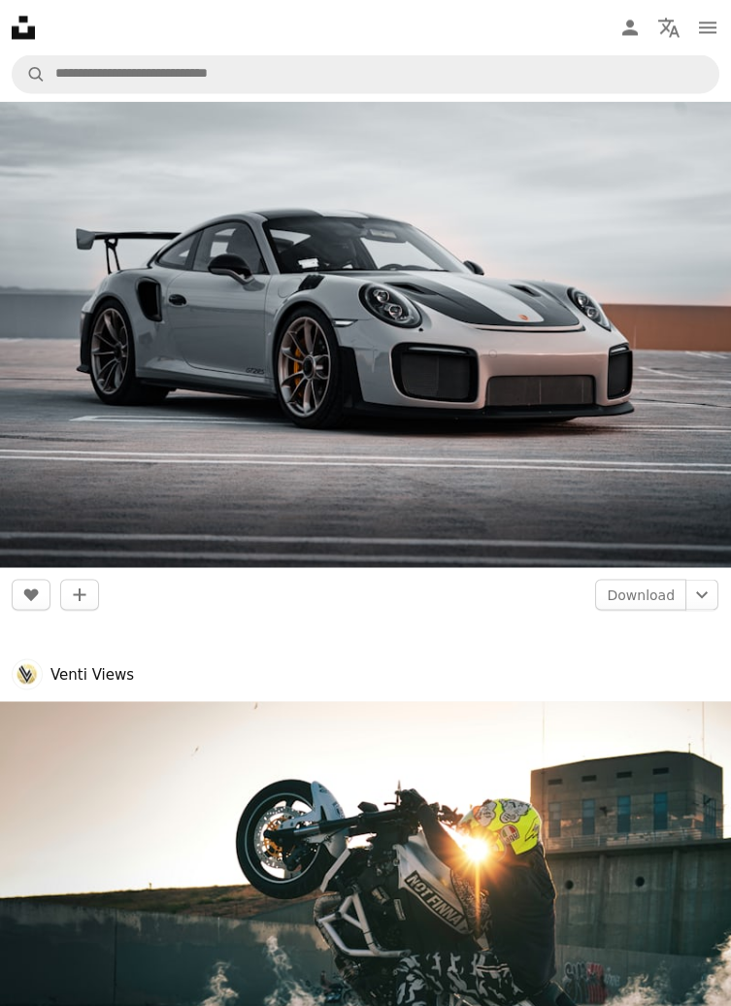
click at [664, 964] on img at bounding box center [365, 944] width 731 height 487
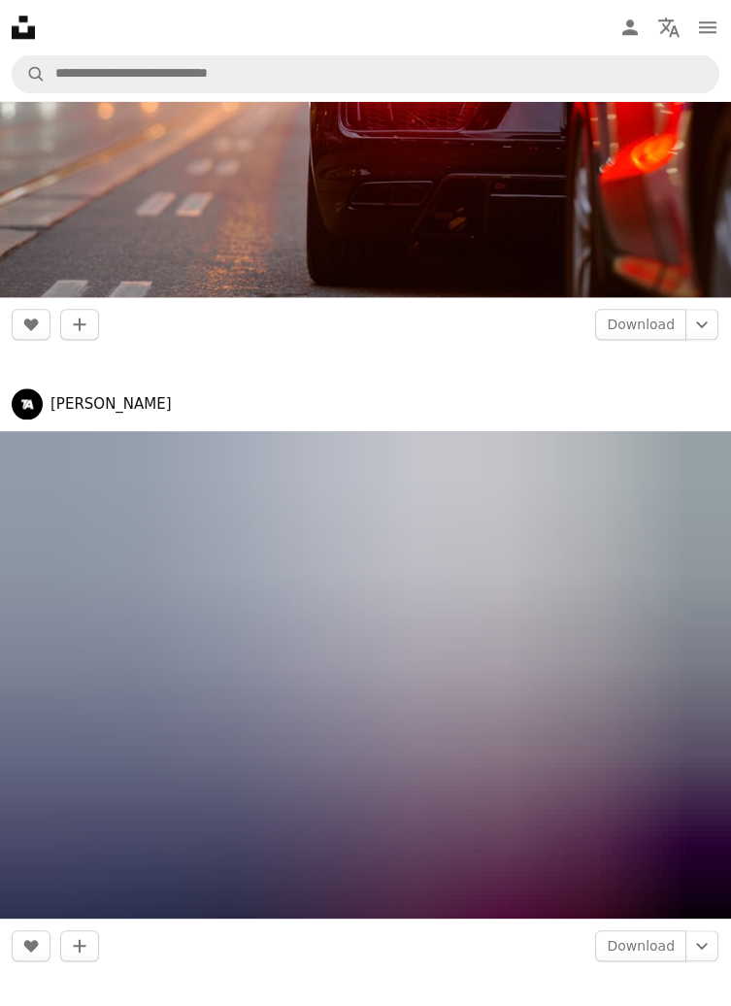
scroll to position [3681, 0]
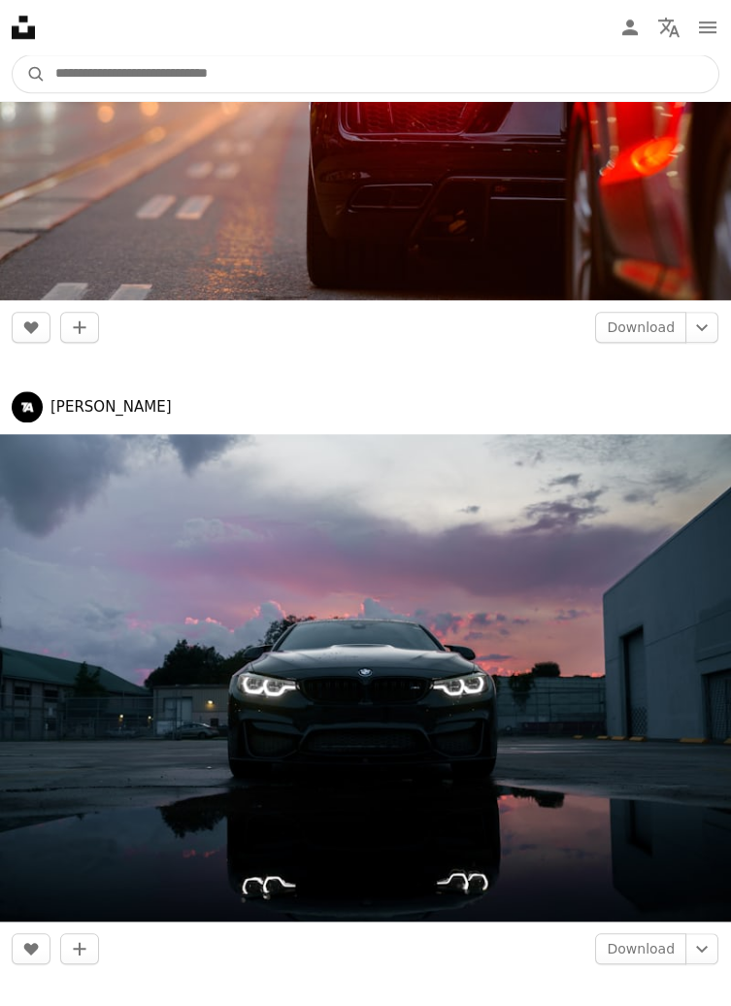
click at [565, 82] on input "Find visuals sitewide" at bounding box center [382, 73] width 673 height 37
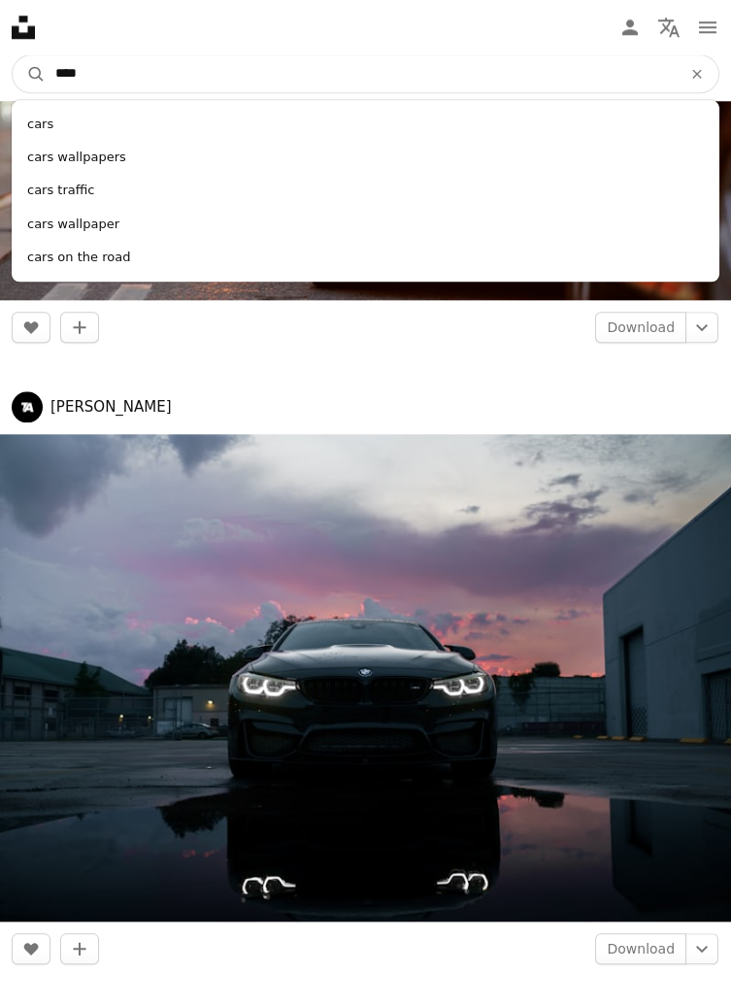
type input "****"
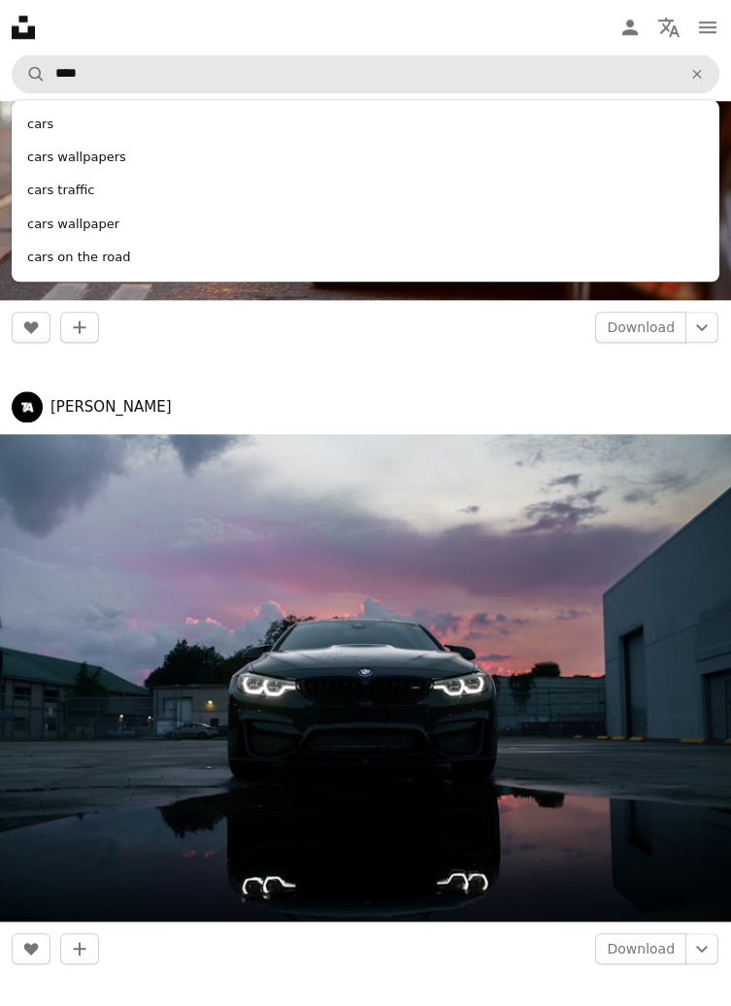
click at [39, 157] on div "cars wallpapers" at bounding box center [366, 157] width 708 height 33
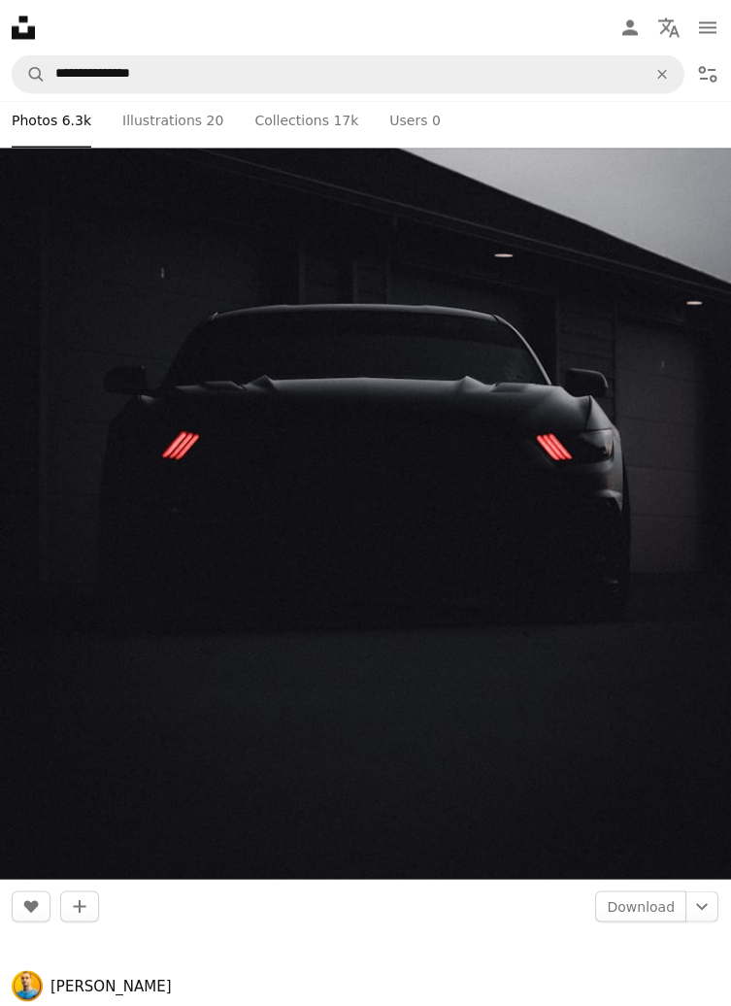
scroll to position [18267, 0]
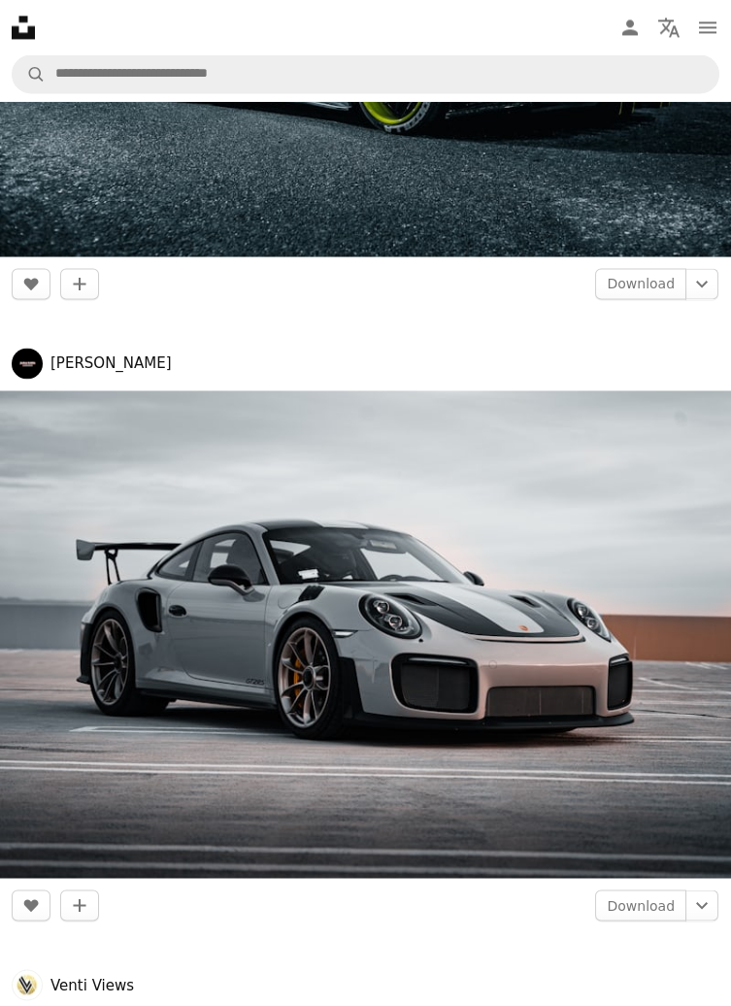
scroll to position [5587, 0]
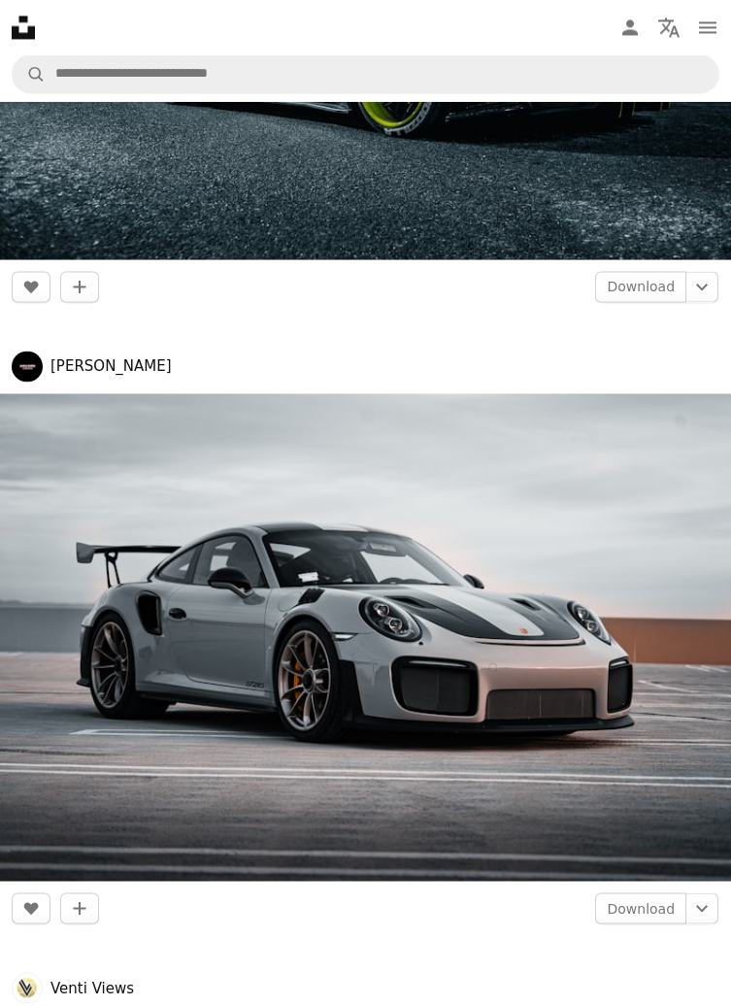
click at [85, 688] on img at bounding box center [365, 637] width 731 height 488
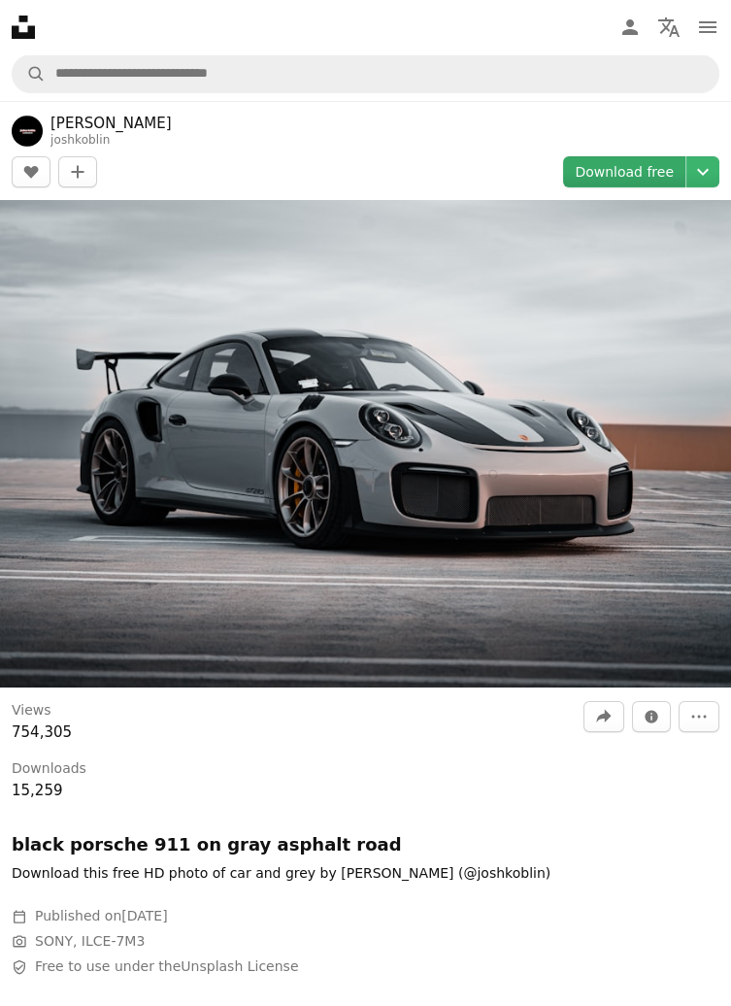
click at [616, 177] on link "Download free" at bounding box center [624, 171] width 122 height 31
